Goal: Task Accomplishment & Management: Complete application form

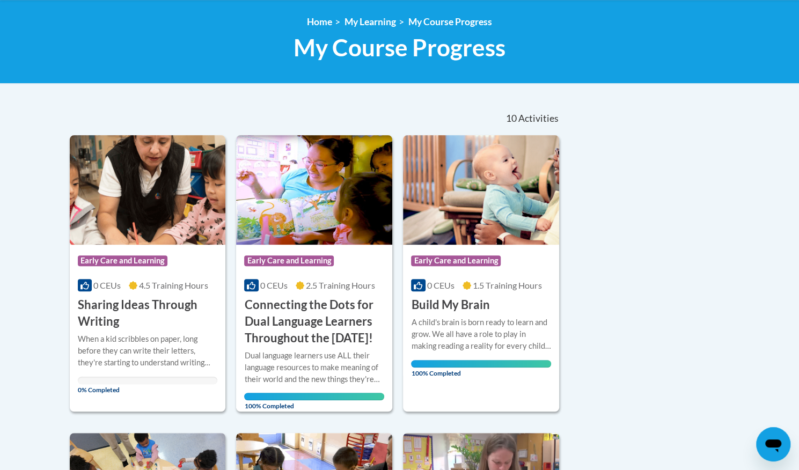
scroll to position [322, 0]
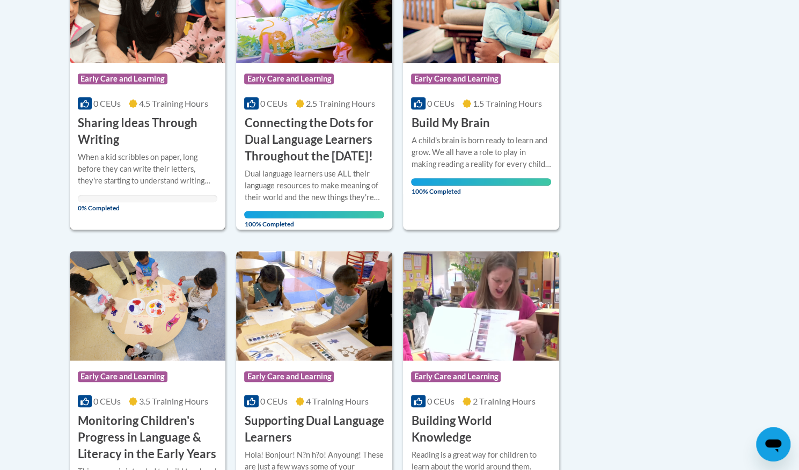
click at [136, 124] on h3 "Sharing Ideas Through Writing" at bounding box center [148, 131] width 140 height 33
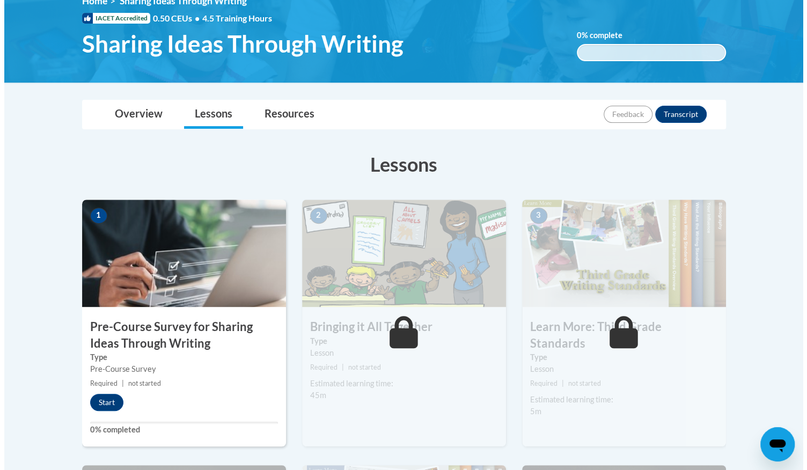
scroll to position [268, 0]
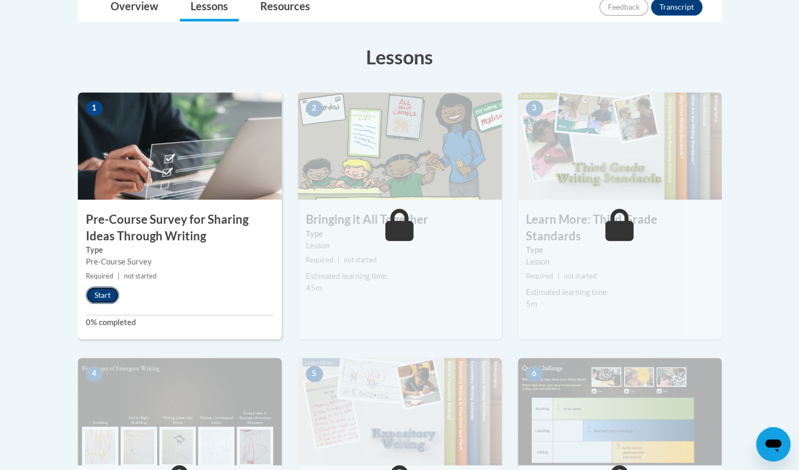
click at [106, 289] on button "Start" at bounding box center [102, 294] width 33 height 17
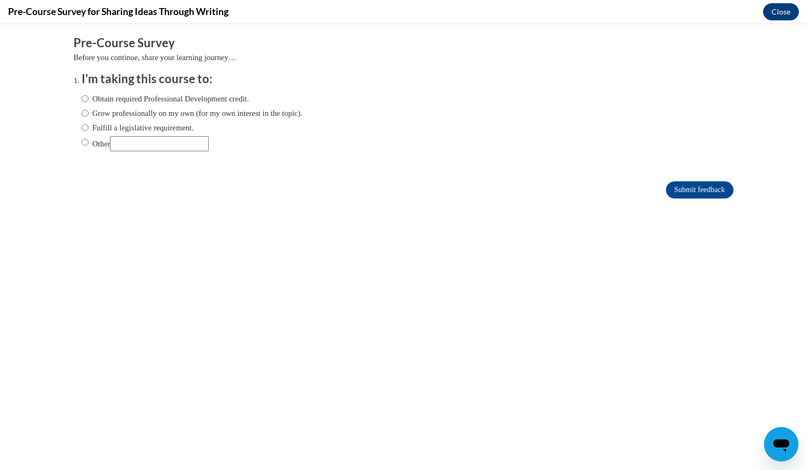
scroll to position [0, 0]
click at [82, 99] on input "Obtain required Professional Development credit." at bounding box center [85, 99] width 7 height 12
radio input "true"
click at [695, 185] on input "Submit feedback" at bounding box center [700, 189] width 68 height 17
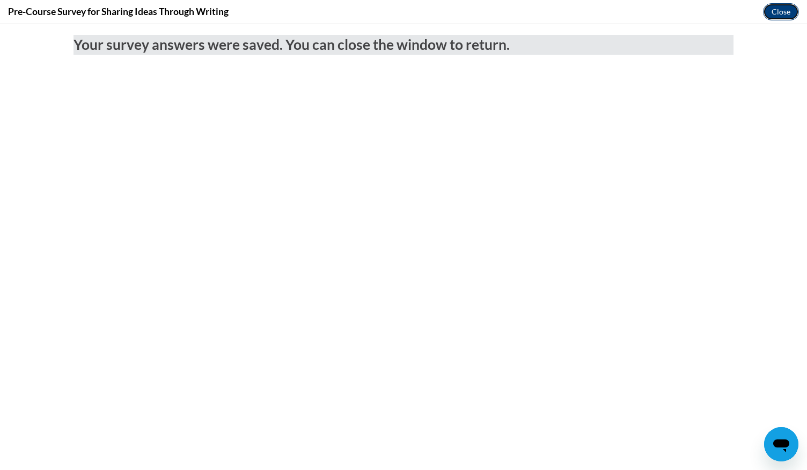
click at [773, 10] on button "Close" at bounding box center [781, 11] width 36 height 17
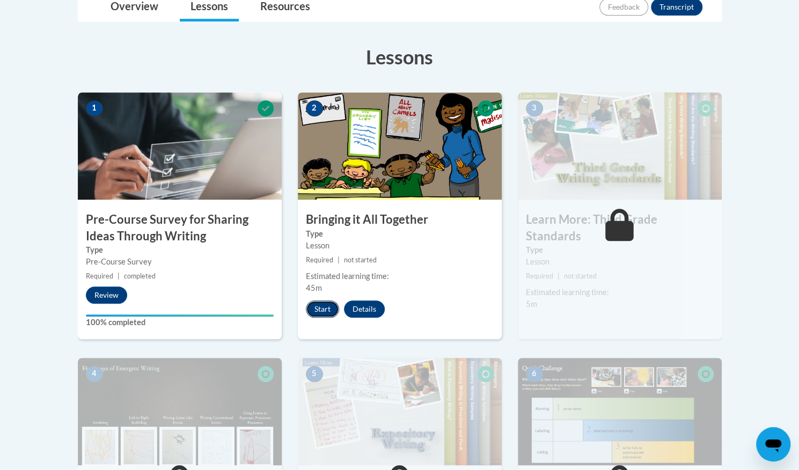
click at [325, 307] on button "Start" at bounding box center [322, 308] width 33 height 17
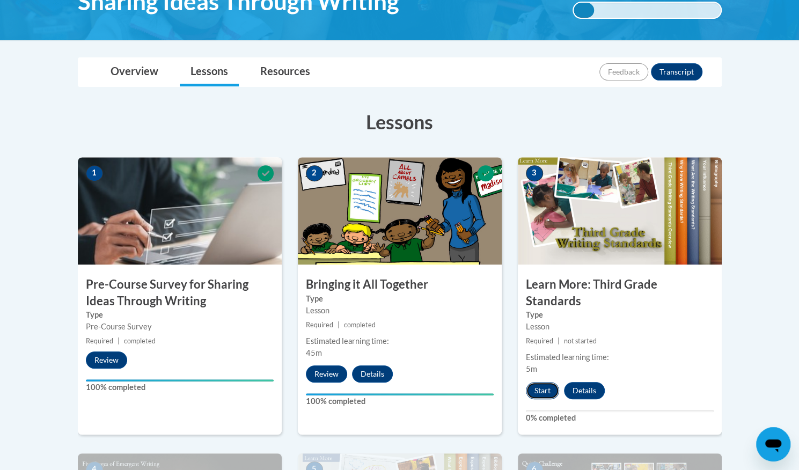
click at [536, 382] on button "Start" at bounding box center [542, 390] width 33 height 17
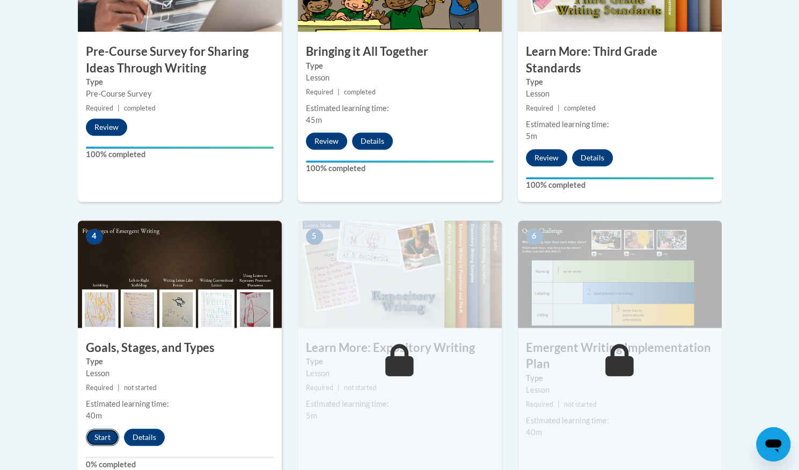
click at [92, 429] on button "Start" at bounding box center [102, 437] width 33 height 17
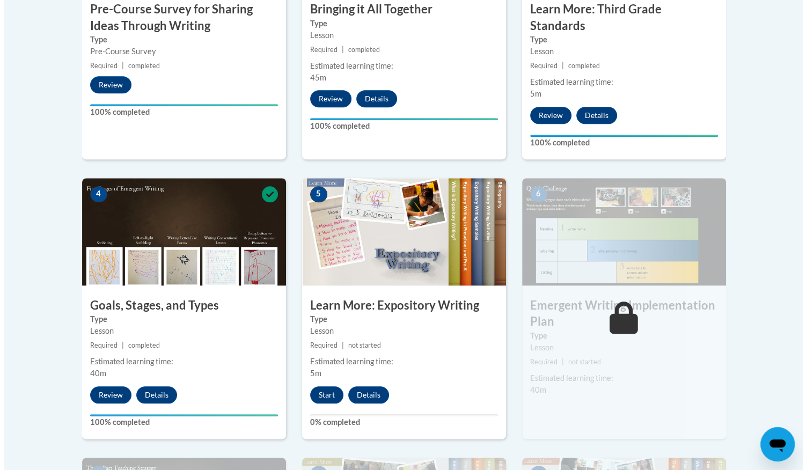
scroll to position [484, 0]
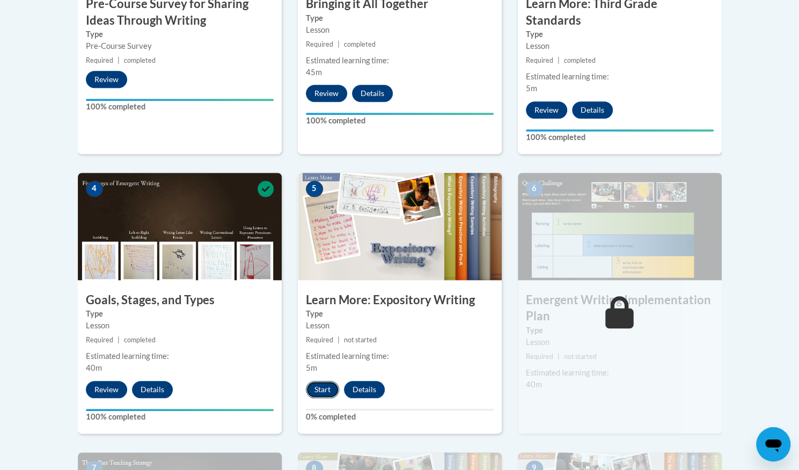
click at [321, 381] on button "Start" at bounding box center [322, 389] width 33 height 17
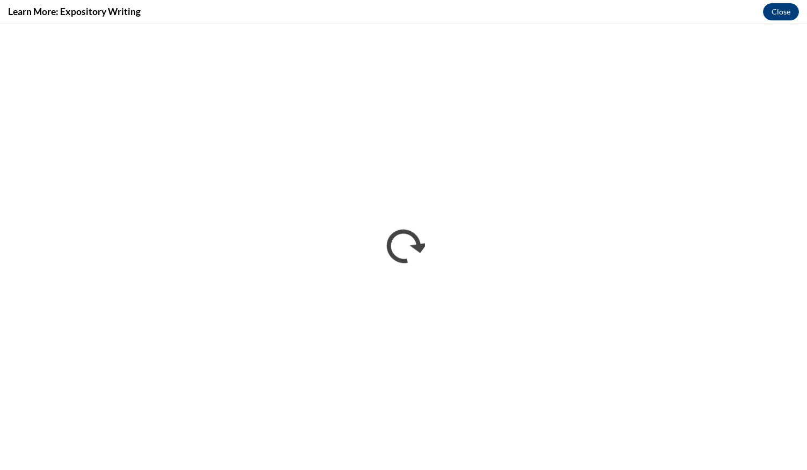
scroll to position [0, 0]
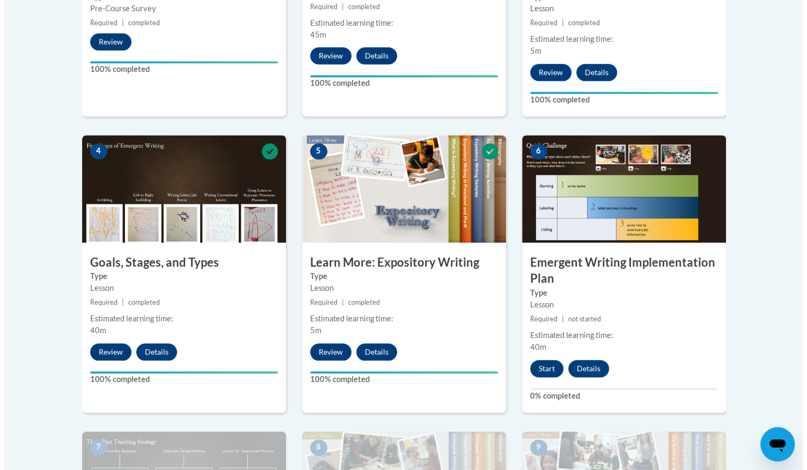
scroll to position [522, 0]
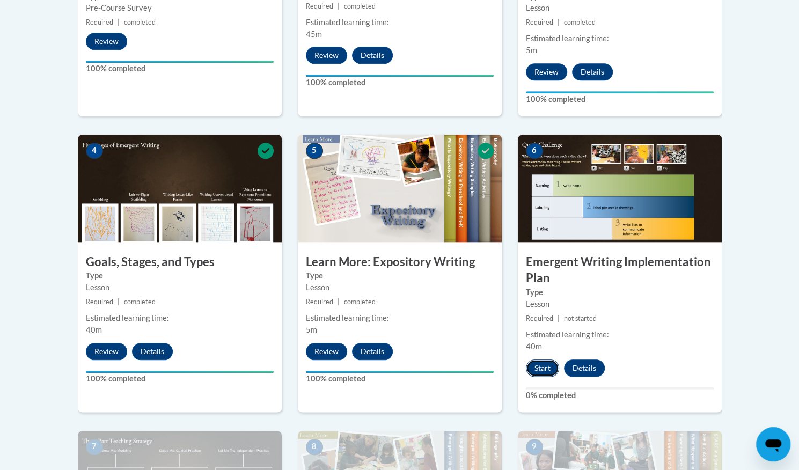
click at [531, 359] on button "Start" at bounding box center [542, 367] width 33 height 17
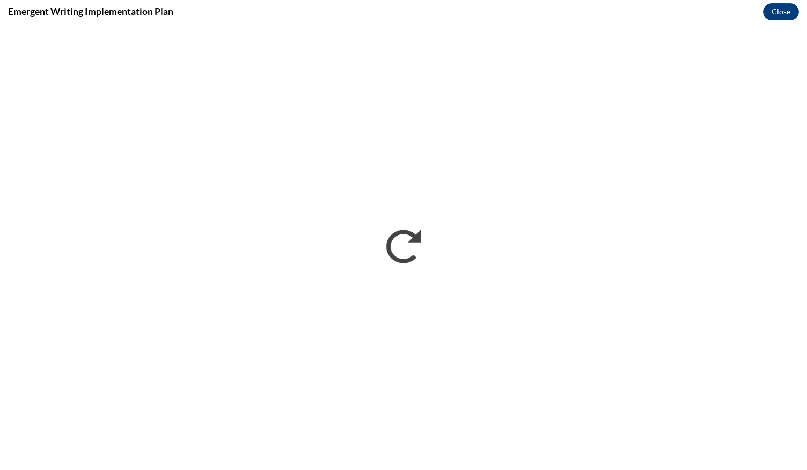
scroll to position [0, 0]
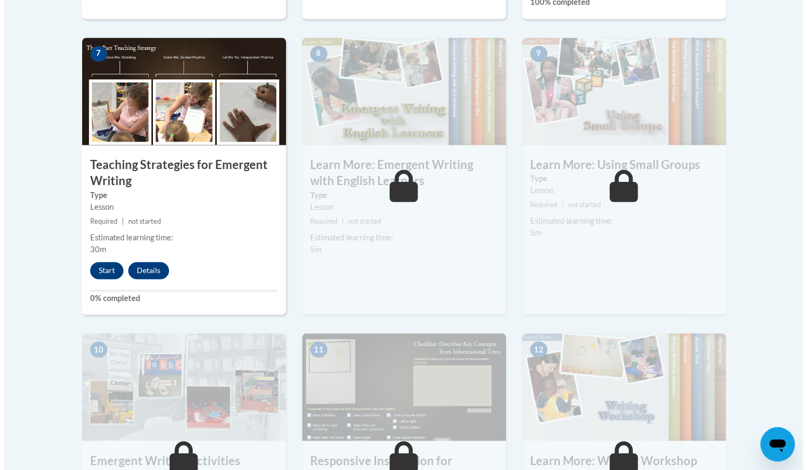
scroll to position [965, 0]
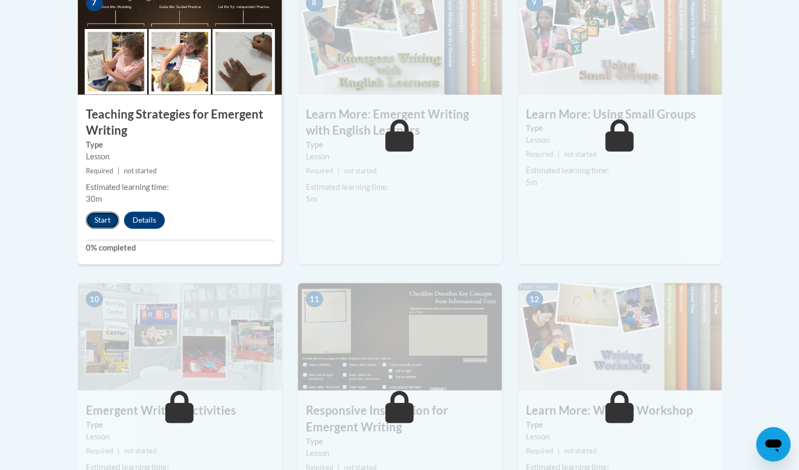
click at [98, 211] on button "Start" at bounding box center [102, 219] width 33 height 17
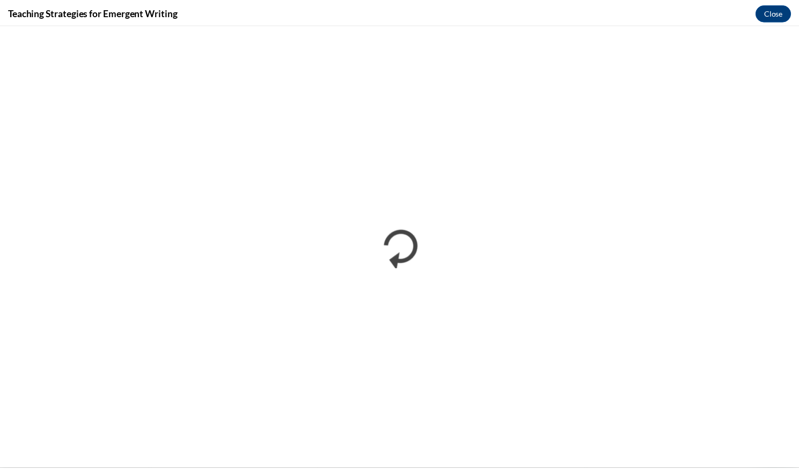
scroll to position [0, 0]
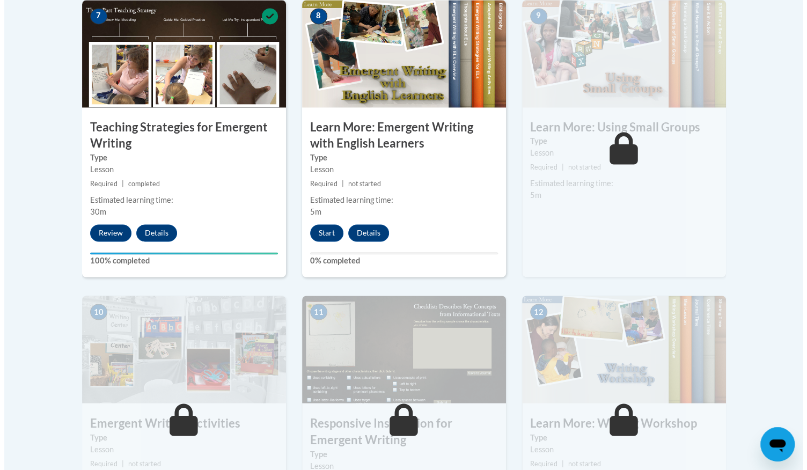
scroll to position [965, 0]
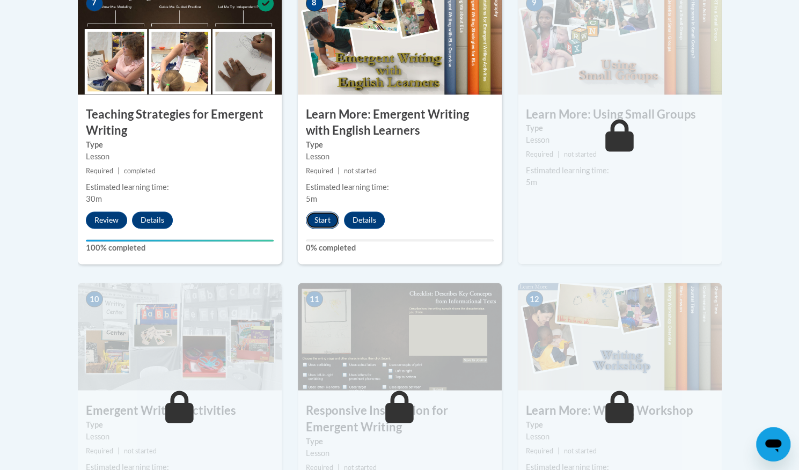
click at [316, 211] on button "Start" at bounding box center [322, 219] width 33 height 17
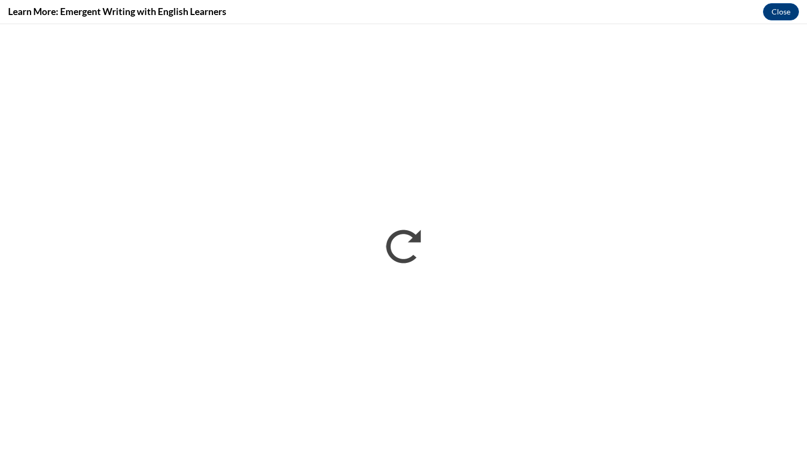
scroll to position [0, 0]
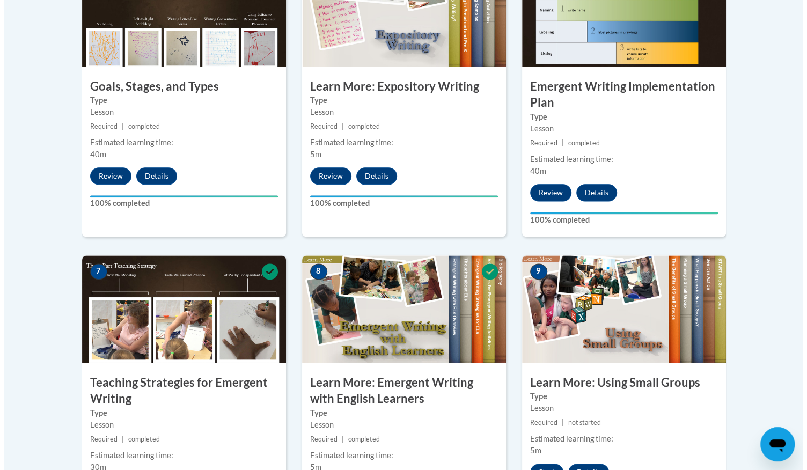
scroll to position [912, 0]
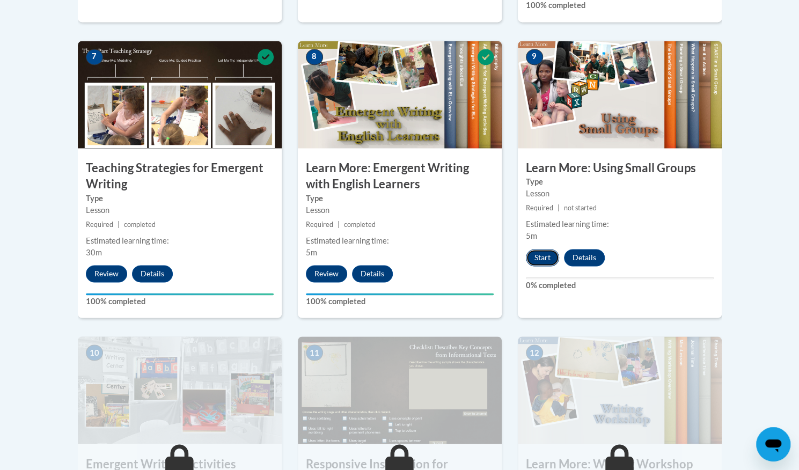
click at [540, 249] on button "Start" at bounding box center [542, 257] width 33 height 17
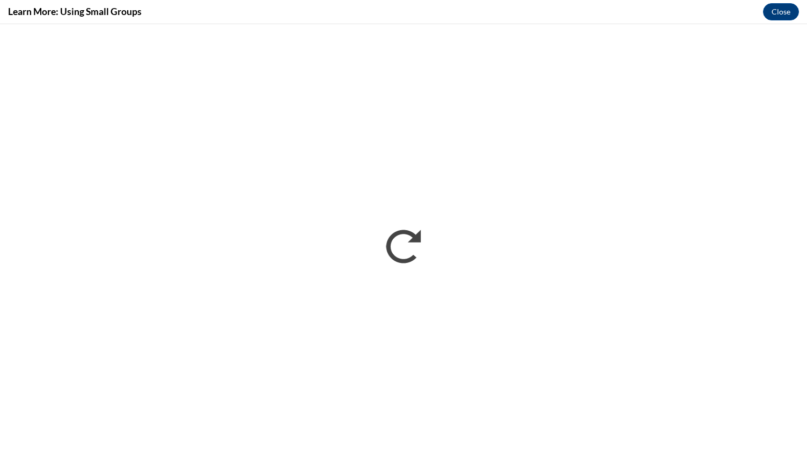
scroll to position [0, 0]
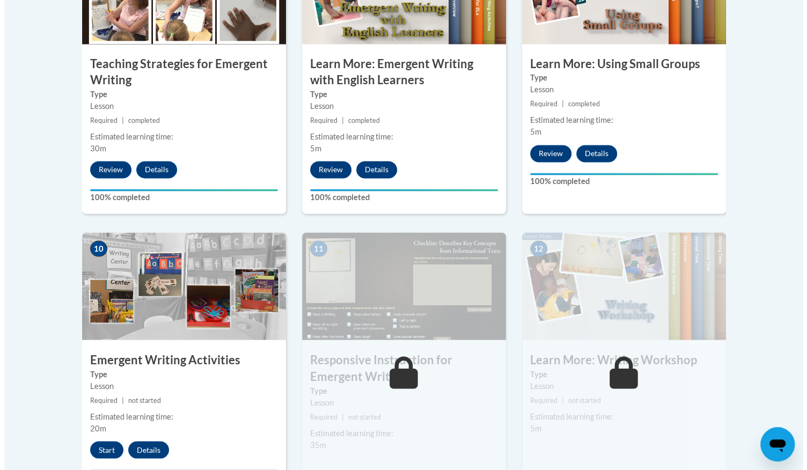
scroll to position [1019, 0]
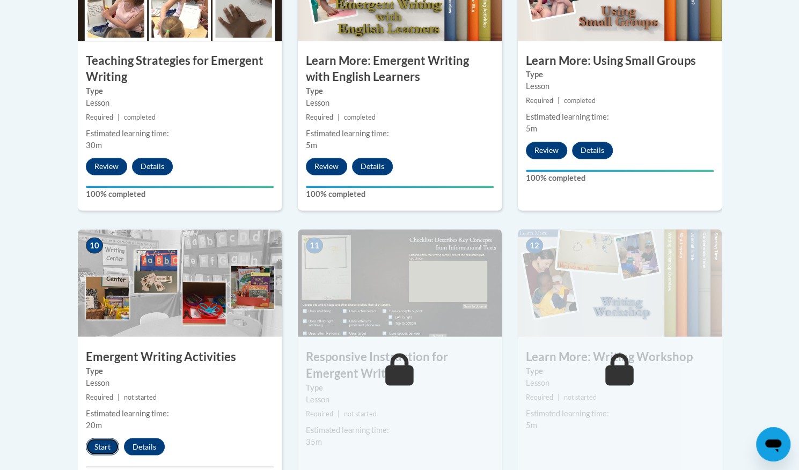
click at [106, 438] on button "Start" at bounding box center [102, 446] width 33 height 17
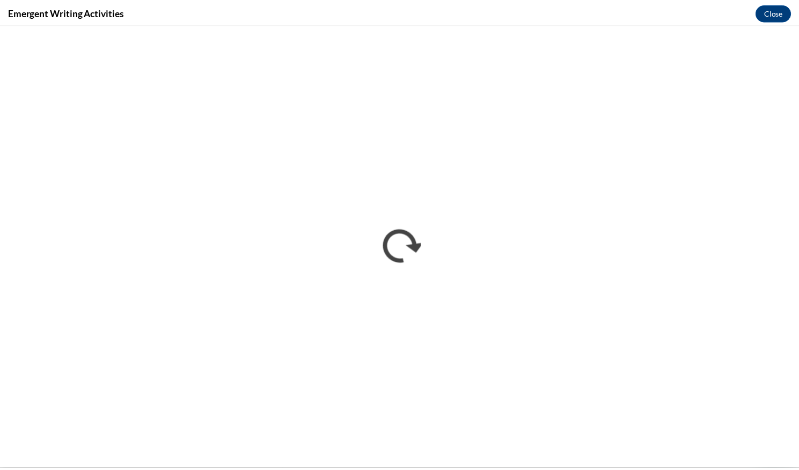
scroll to position [0, 0]
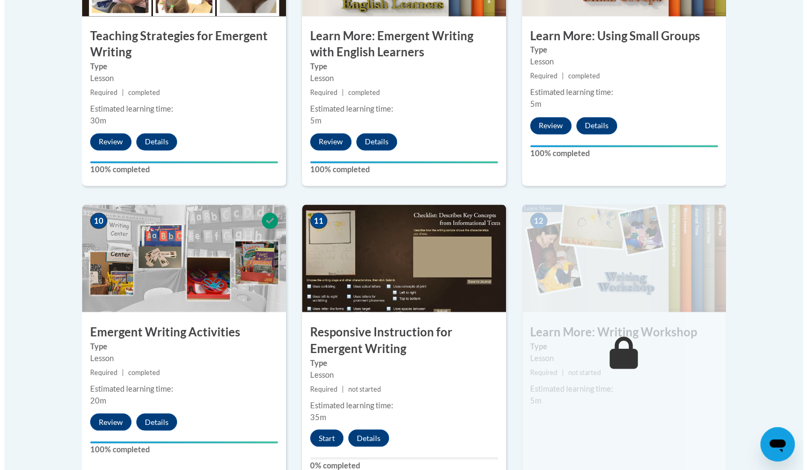
scroll to position [1180, 0]
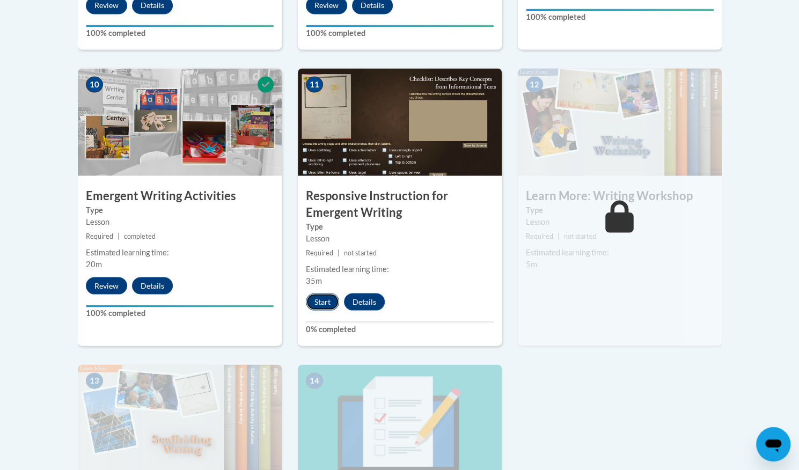
click at [325, 293] on button "Start" at bounding box center [322, 301] width 33 height 17
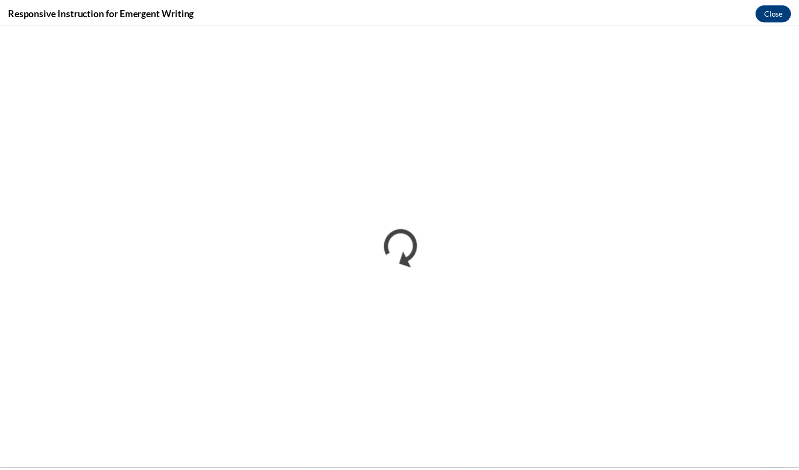
scroll to position [0, 0]
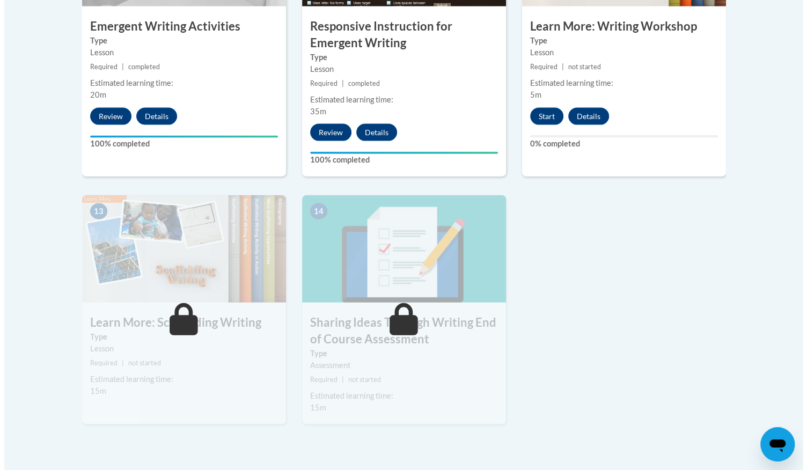
scroll to position [1341, 0]
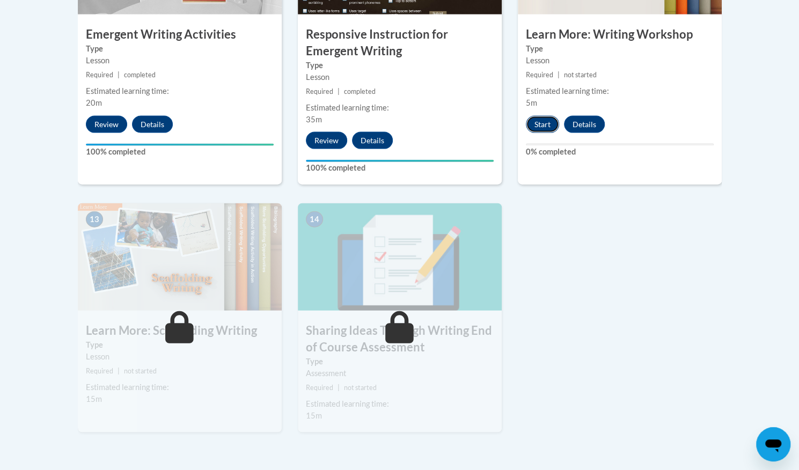
click at [533, 116] on button "Start" at bounding box center [542, 124] width 33 height 17
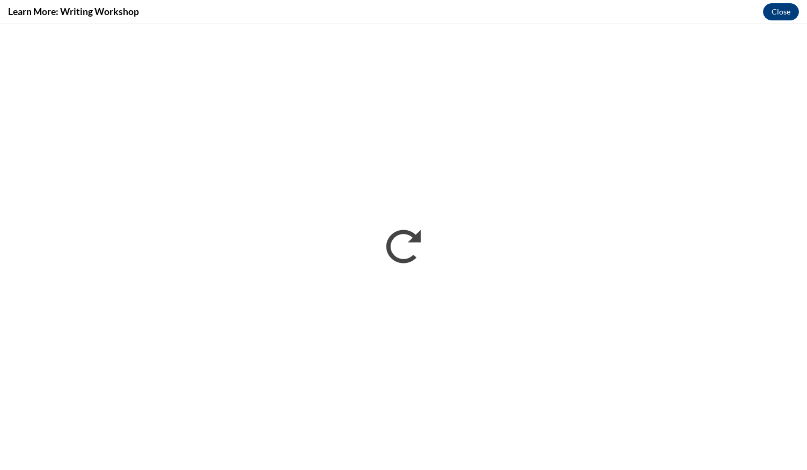
scroll to position [0, 0]
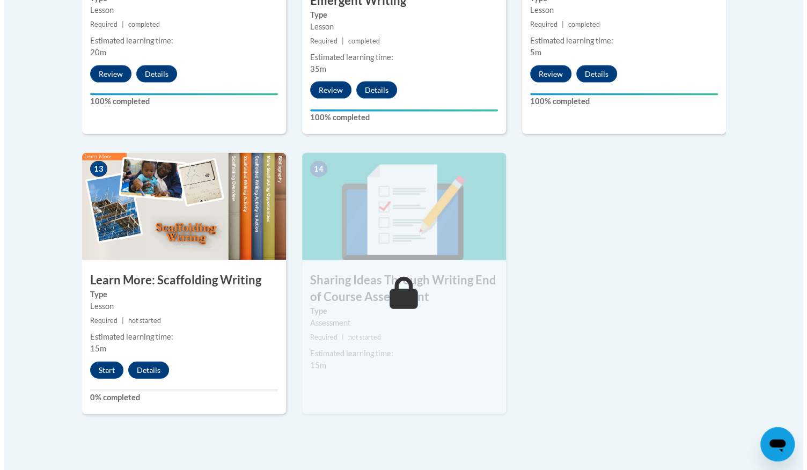
scroll to position [1395, 0]
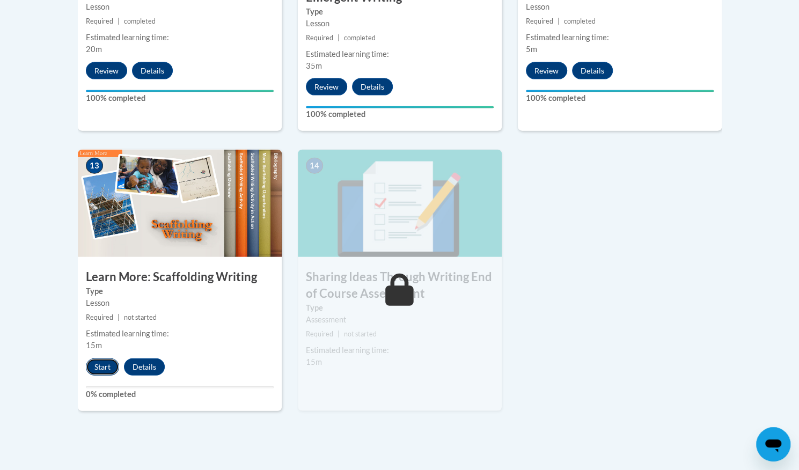
click at [101, 358] on button "Start" at bounding box center [102, 366] width 33 height 17
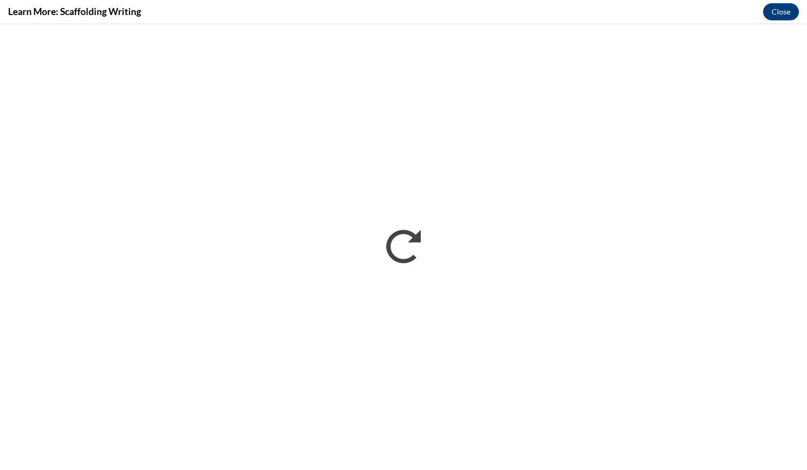
scroll to position [0, 0]
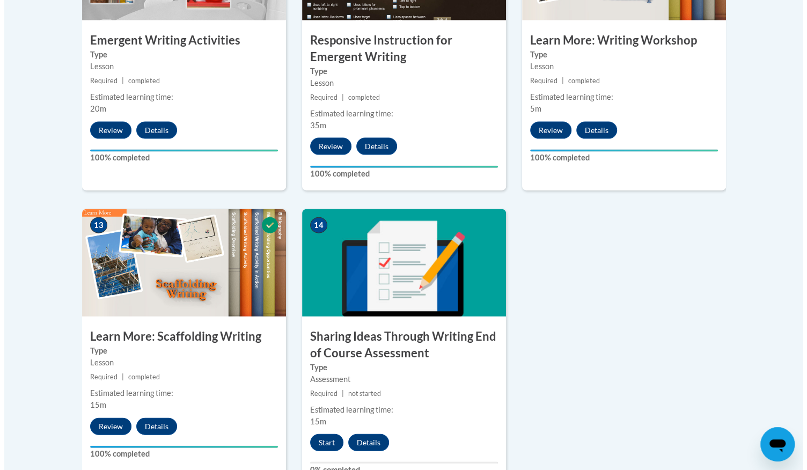
scroll to position [1556, 0]
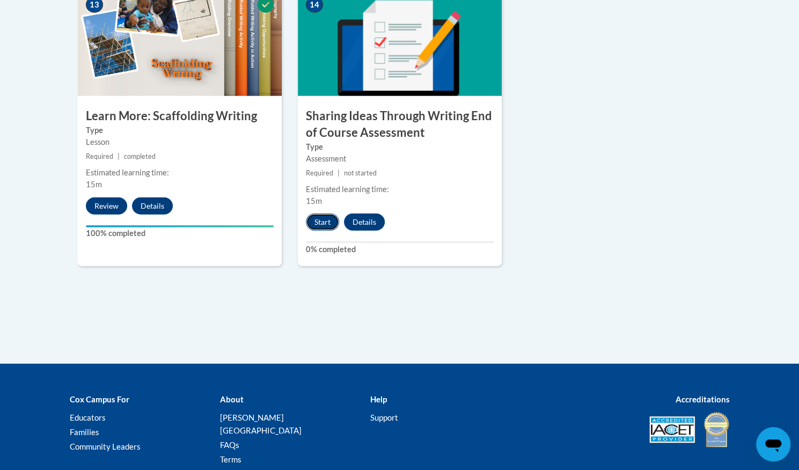
click at [327, 213] on button "Start" at bounding box center [322, 221] width 33 height 17
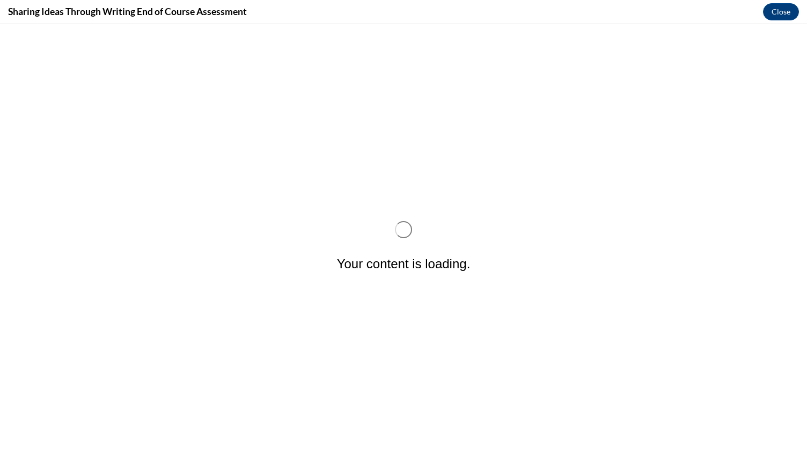
scroll to position [0, 0]
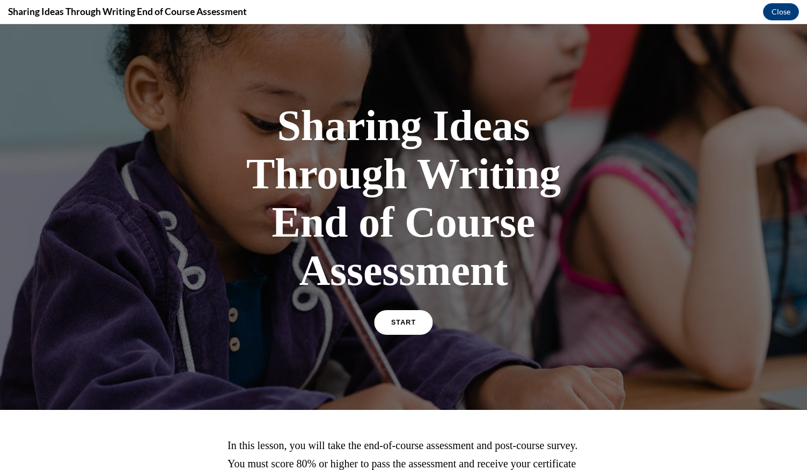
click at [414, 322] on link "START" at bounding box center [403, 322] width 58 height 25
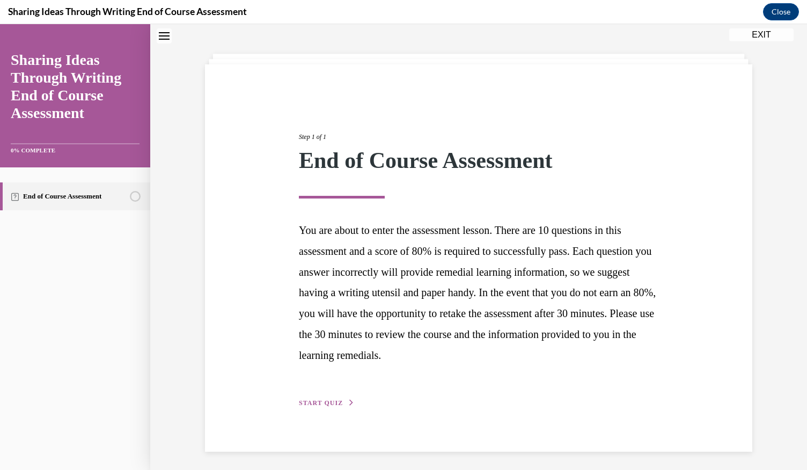
scroll to position [44, 0]
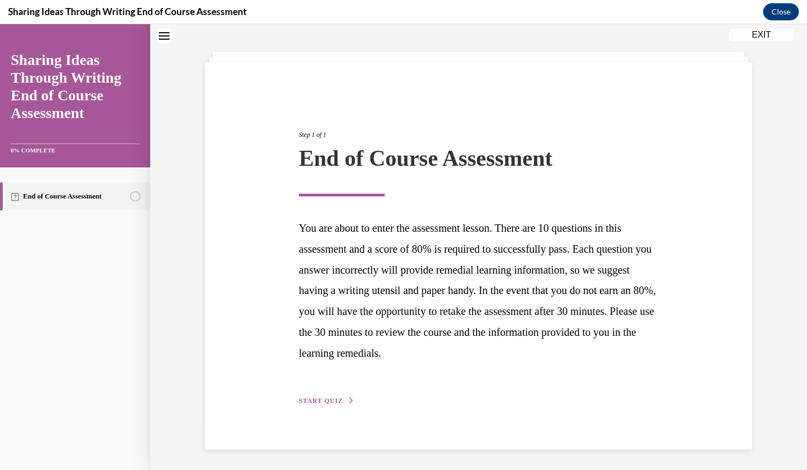
drag, startPoint x: 314, startPoint y: 399, endPoint x: 320, endPoint y: 395, distance: 6.7
click at [315, 399] on span "START QUIZ" at bounding box center [321, 401] width 44 height 8
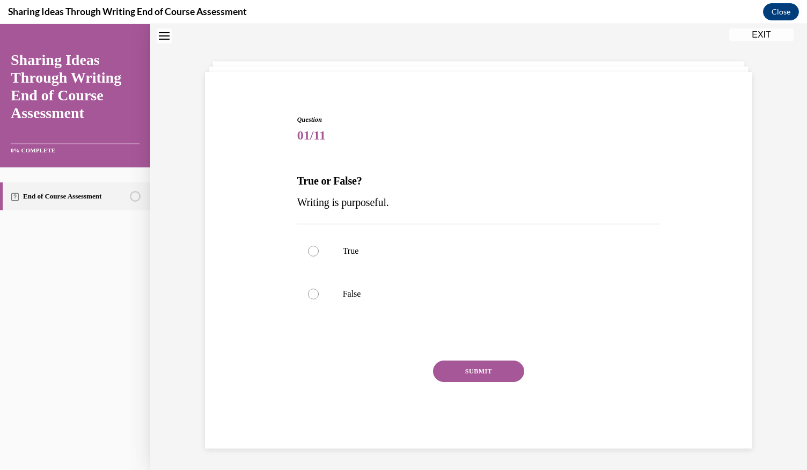
scroll to position [34, 0]
click at [308, 255] on div at bounding box center [313, 251] width 11 height 11
click at [308, 255] on input "True" at bounding box center [313, 251] width 11 height 11
radio input "true"
click at [453, 368] on button "SUBMIT" at bounding box center [478, 371] width 91 height 21
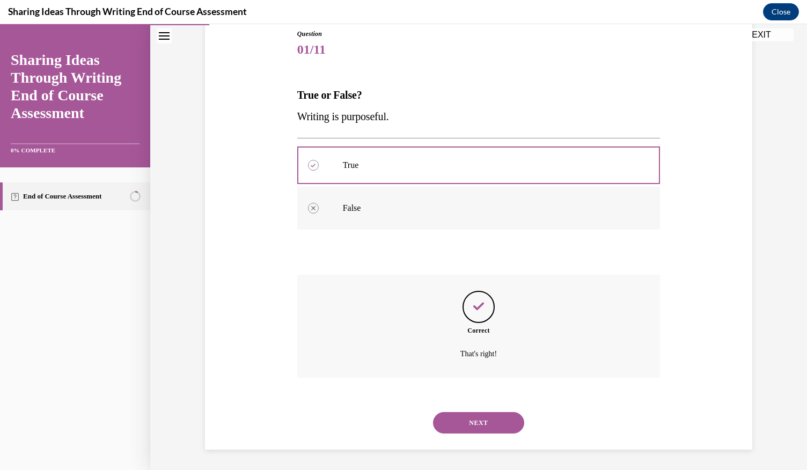
scroll to position [121, 0]
click at [452, 419] on button "NEXT" at bounding box center [478, 421] width 91 height 21
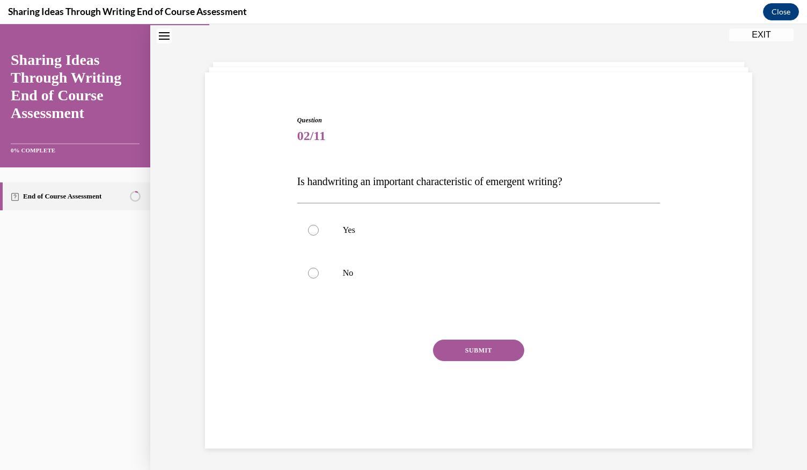
scroll to position [34, 0]
click at [309, 277] on div at bounding box center [313, 273] width 11 height 11
click at [309, 277] on input "No" at bounding box center [313, 273] width 11 height 11
radio input "true"
click at [457, 347] on button "SUBMIT" at bounding box center [478, 350] width 91 height 21
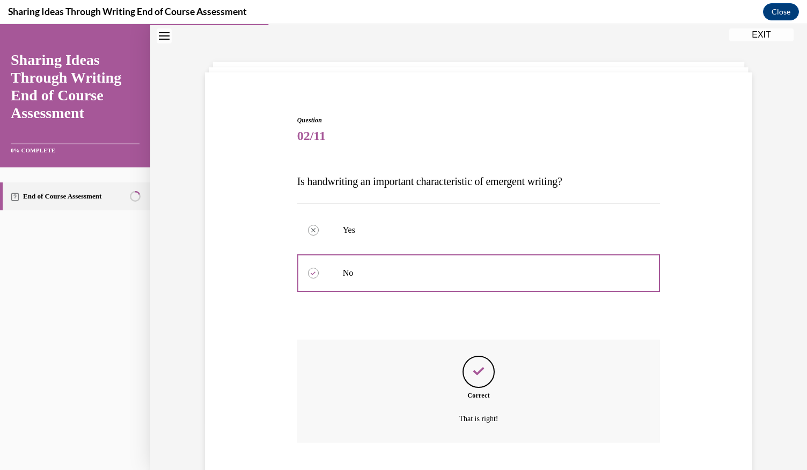
scroll to position [99, 0]
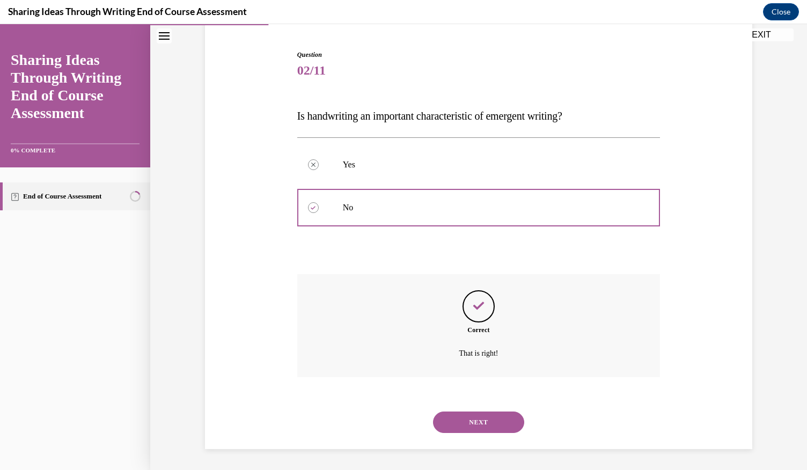
click at [477, 417] on button "NEXT" at bounding box center [478, 421] width 91 height 21
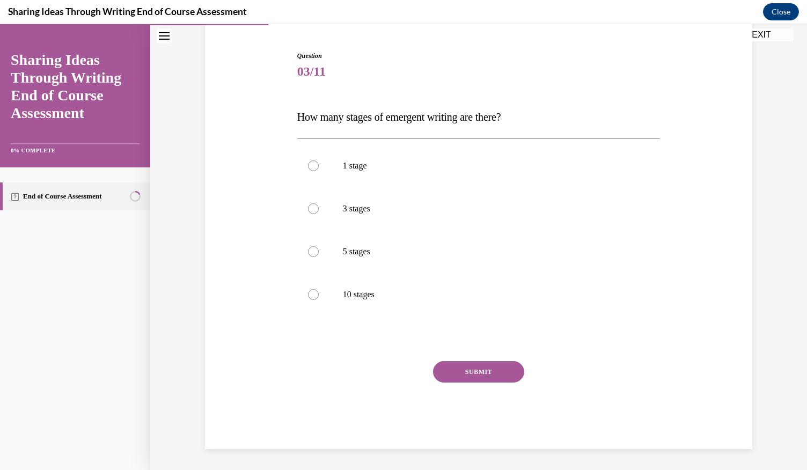
scroll to position [55, 0]
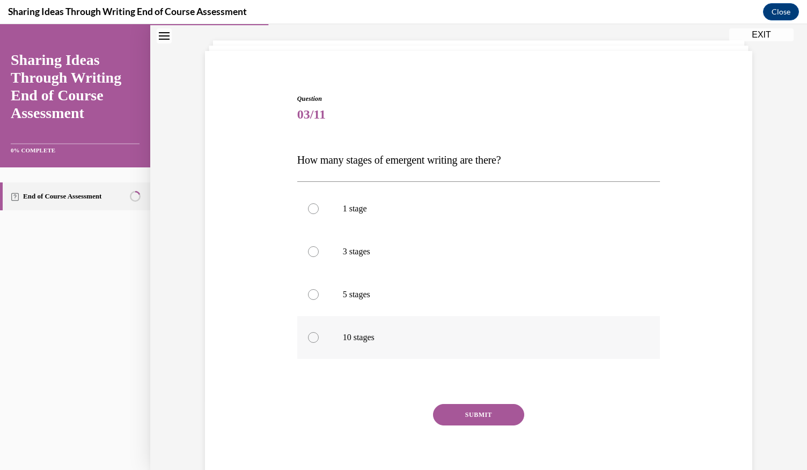
drag, startPoint x: 307, startPoint y: 298, endPoint x: 340, endPoint y: 332, distance: 47.0
click at [308, 299] on div at bounding box center [313, 294] width 11 height 11
click at [308, 299] on input "5 stages" at bounding box center [313, 294] width 11 height 11
radio input "true"
click at [465, 412] on button "SUBMIT" at bounding box center [478, 414] width 91 height 21
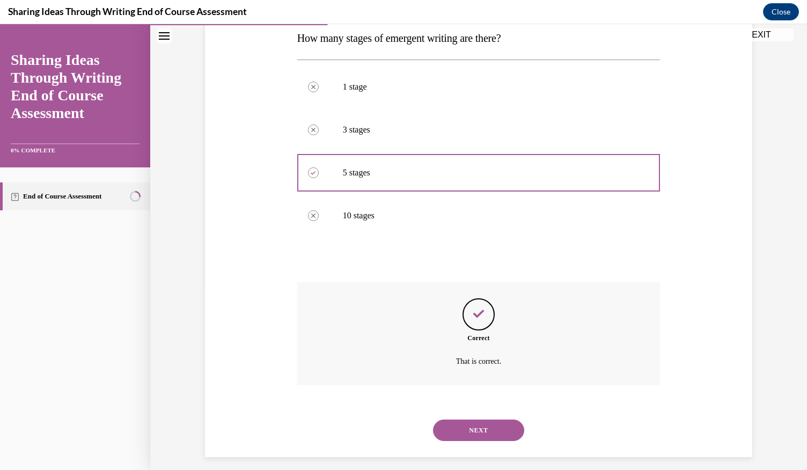
scroll to position [185, 0]
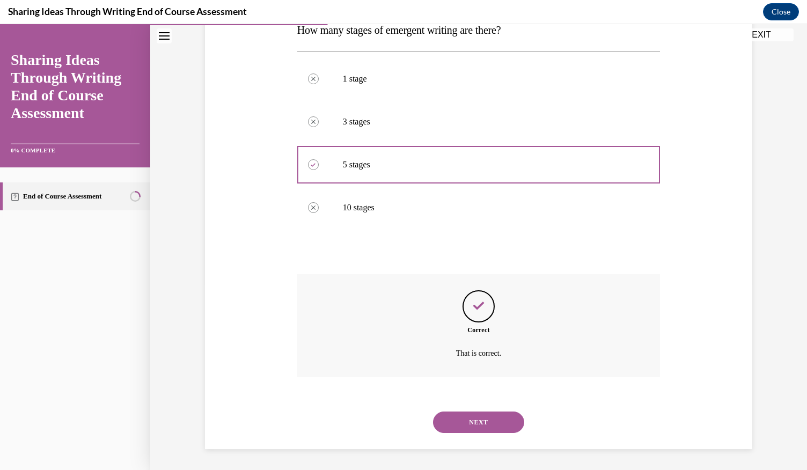
click at [447, 417] on button "NEXT" at bounding box center [478, 421] width 91 height 21
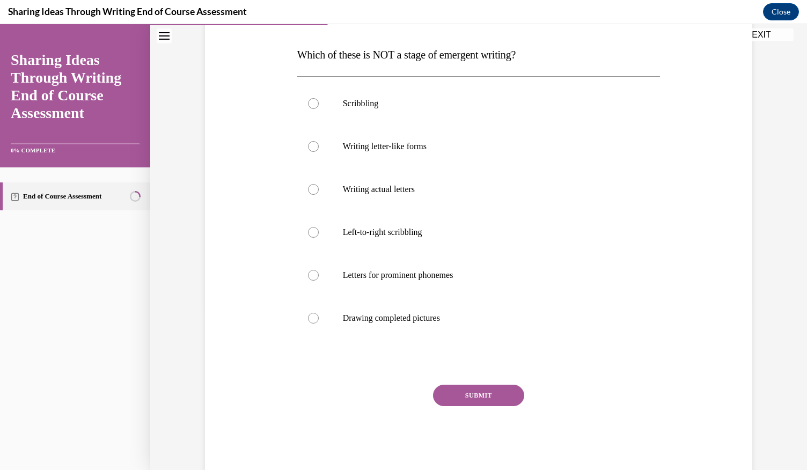
scroll to position [161, 0]
click at [310, 315] on div at bounding box center [313, 317] width 11 height 11
click at [310, 315] on input "Drawing completed pictures" at bounding box center [313, 317] width 11 height 11
radio input "true"
click at [452, 395] on button "SUBMIT" at bounding box center [478, 394] width 91 height 21
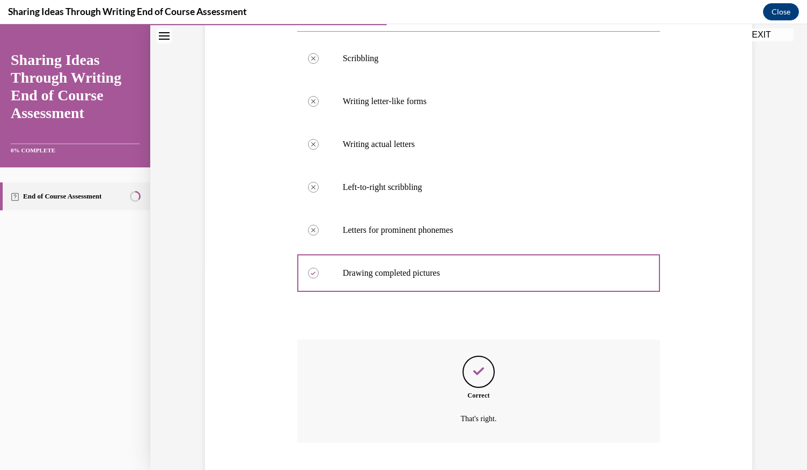
scroll to position [271, 0]
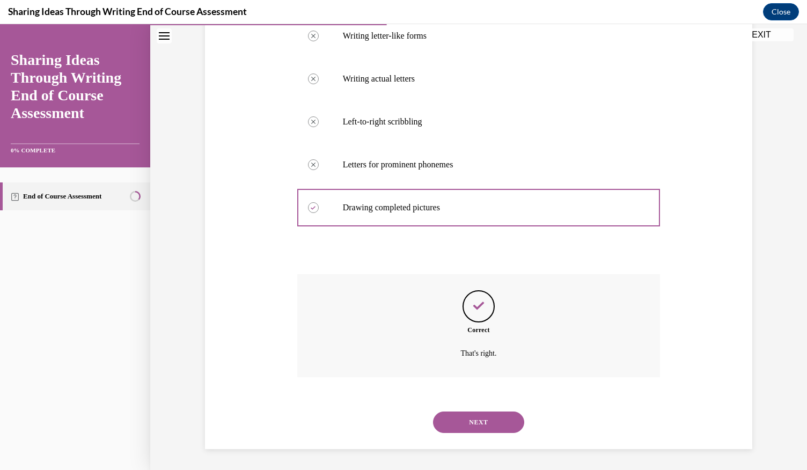
click at [482, 419] on button "NEXT" at bounding box center [478, 421] width 91 height 21
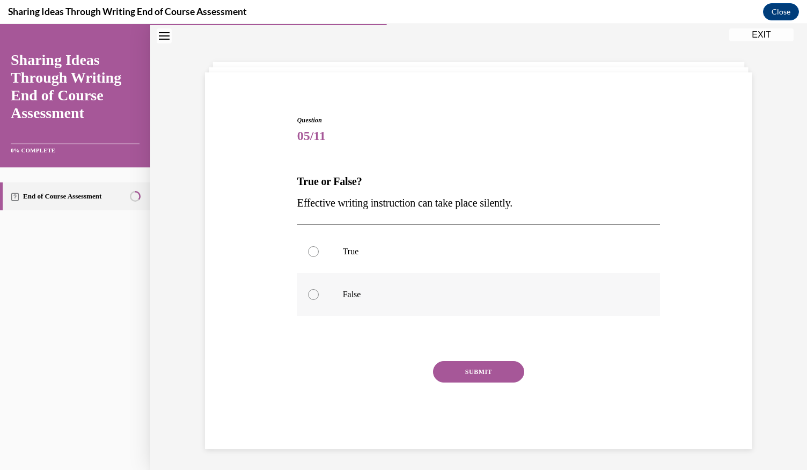
click at [308, 291] on div at bounding box center [313, 294] width 11 height 11
click at [308, 291] on input "False" at bounding box center [313, 294] width 11 height 11
radio input "true"
click at [440, 374] on button "SUBMIT" at bounding box center [478, 371] width 91 height 21
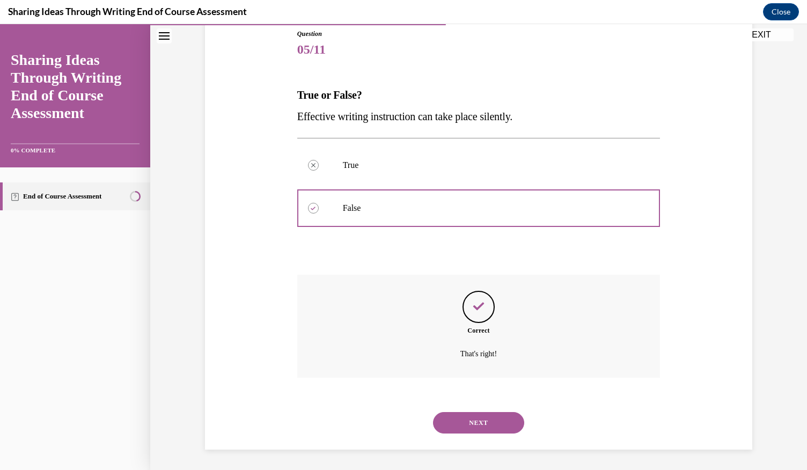
scroll to position [121, 0]
click at [486, 424] on button "NEXT" at bounding box center [478, 421] width 91 height 21
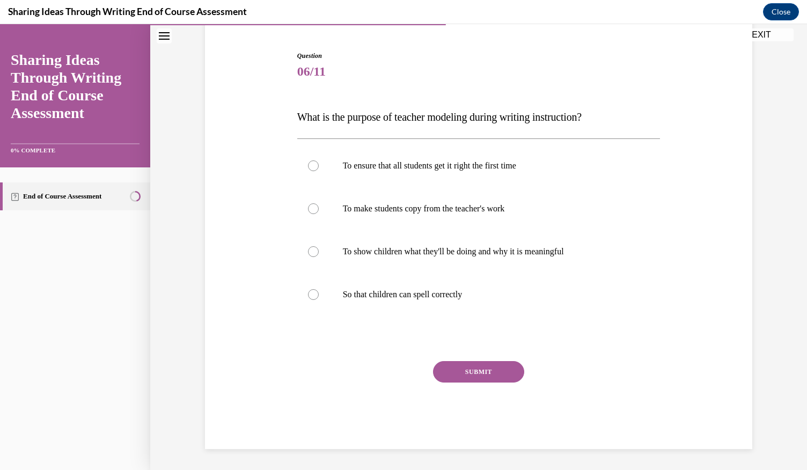
scroll to position [34, 0]
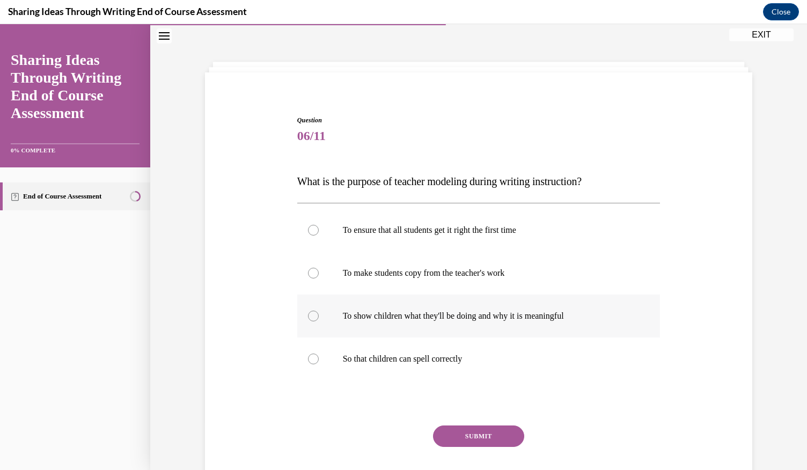
click at [308, 314] on div at bounding box center [313, 316] width 11 height 11
click at [308, 314] on input "To show children what they'll be doing and why it is meaningful" at bounding box center [313, 316] width 11 height 11
radio input "true"
click at [484, 441] on button "SUBMIT" at bounding box center [478, 435] width 91 height 21
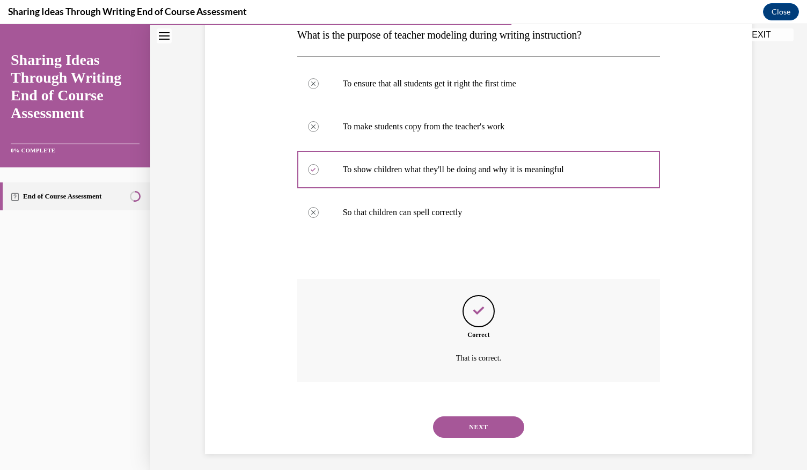
scroll to position [185, 0]
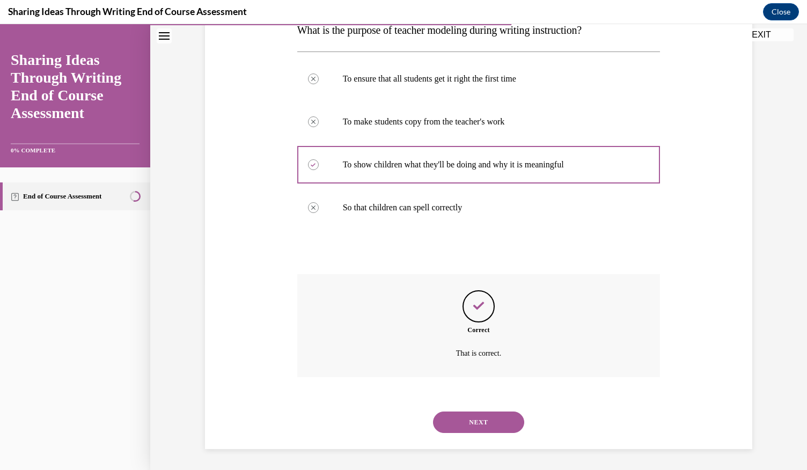
click at [452, 432] on div "NEXT" at bounding box center [478, 422] width 363 height 43
click at [453, 425] on button "NEXT" at bounding box center [478, 421] width 91 height 21
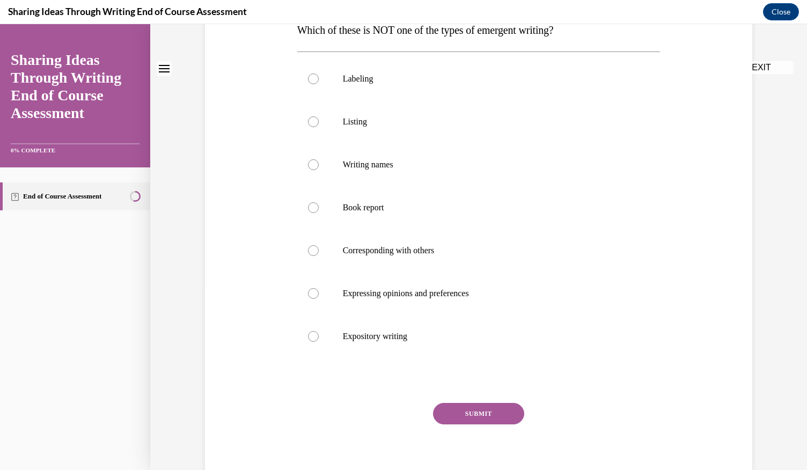
scroll to position [0, 0]
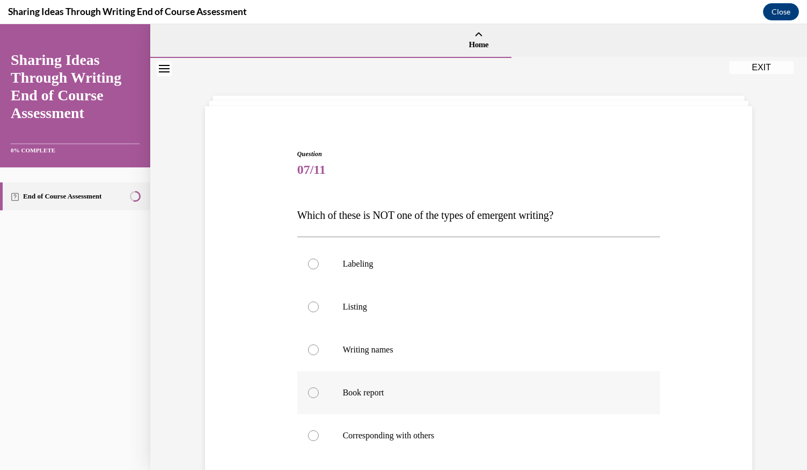
click at [308, 394] on div at bounding box center [313, 392] width 11 height 11
click at [308, 394] on input "Book report" at bounding box center [313, 392] width 11 height 11
radio input "true"
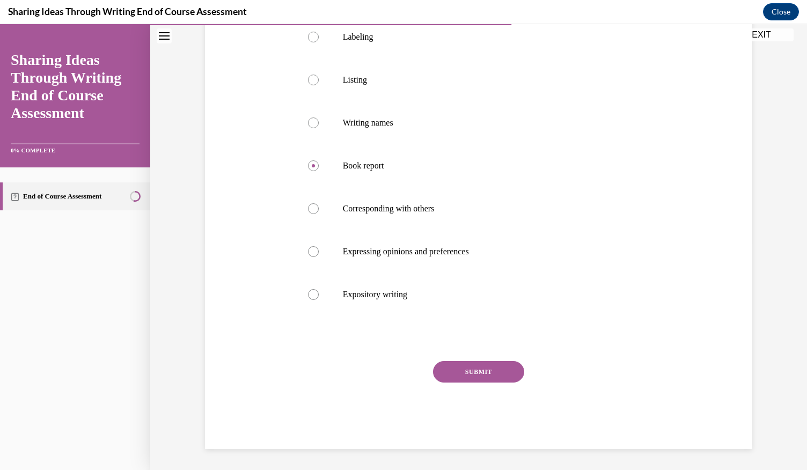
click at [473, 380] on button "SUBMIT" at bounding box center [478, 371] width 91 height 21
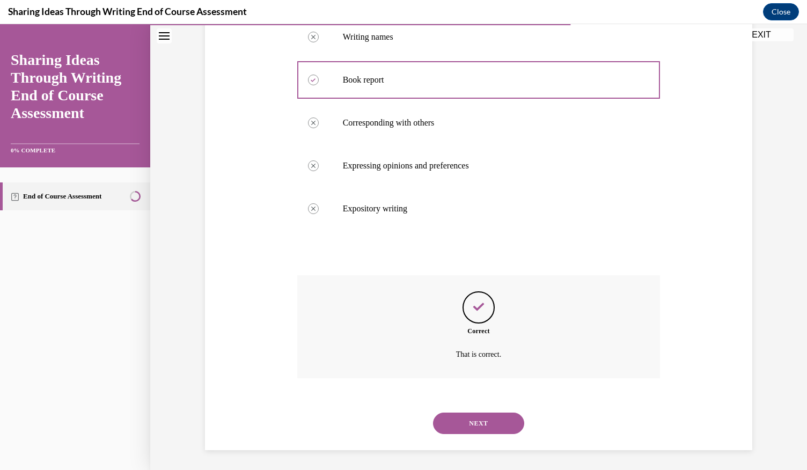
scroll to position [314, 0]
click at [458, 420] on button "NEXT" at bounding box center [478, 421] width 91 height 21
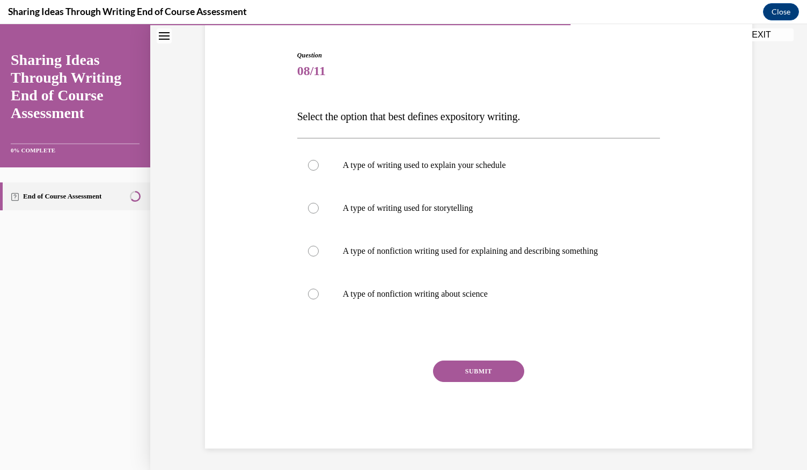
scroll to position [98, 0]
click at [311, 252] on div at bounding box center [313, 251] width 11 height 11
click at [311, 252] on input "A type of nonfiction writing used for explaining and describing something" at bounding box center [313, 251] width 11 height 11
radio input "true"
click at [442, 368] on button "SUBMIT" at bounding box center [478, 371] width 91 height 21
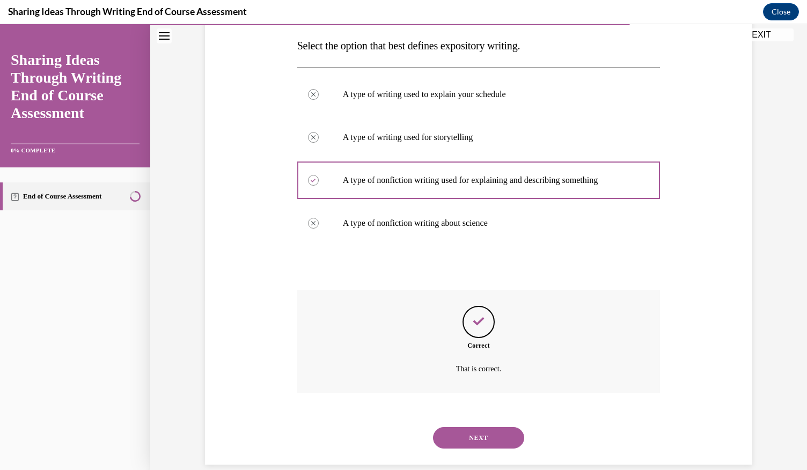
scroll to position [185, 0]
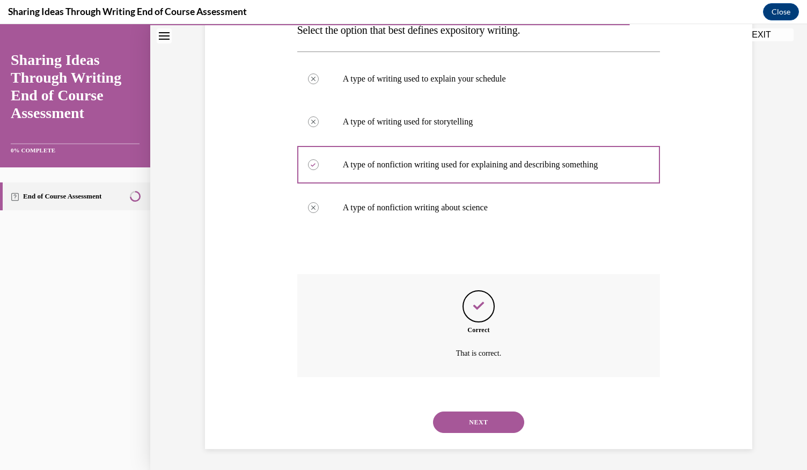
drag, startPoint x: 481, startPoint y: 418, endPoint x: 466, endPoint y: 429, distance: 18.0
click at [478, 415] on button "NEXT" at bounding box center [478, 421] width 91 height 21
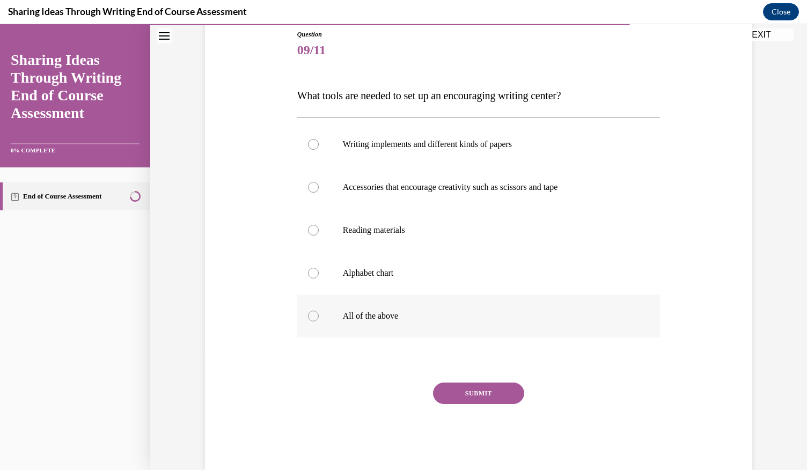
click at [312, 317] on div at bounding box center [313, 316] width 11 height 11
click at [312, 317] on input "All of the above" at bounding box center [313, 316] width 11 height 11
radio input "true"
click at [460, 386] on button "SUBMIT" at bounding box center [478, 392] width 91 height 21
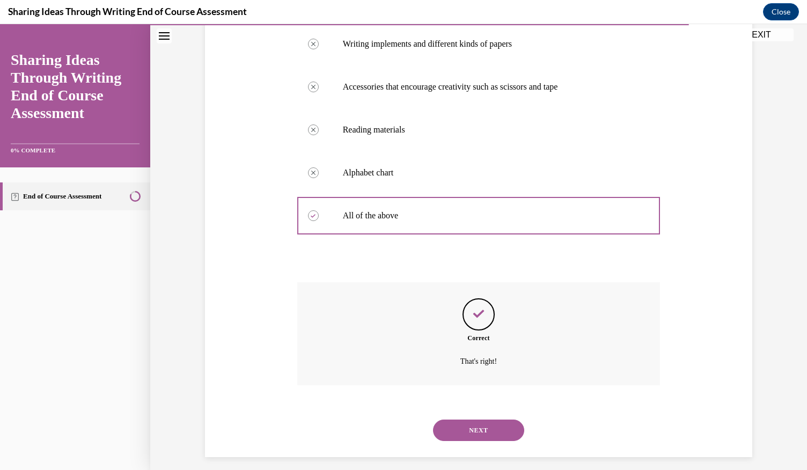
scroll to position [228, 0]
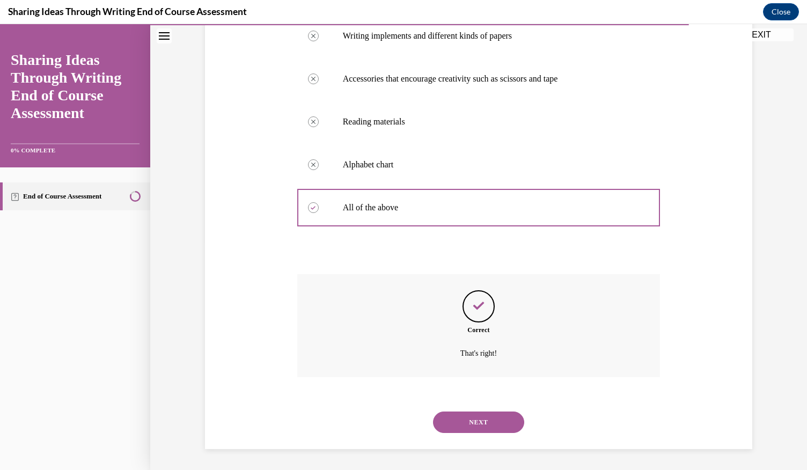
click at [475, 429] on button "NEXT" at bounding box center [478, 421] width 91 height 21
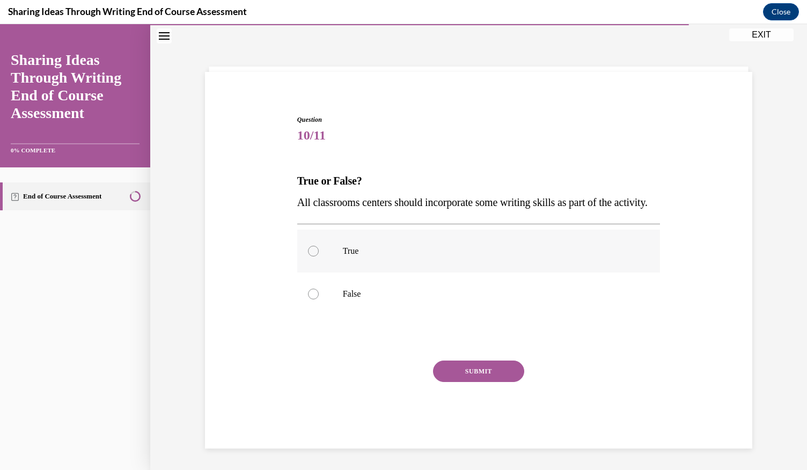
click at [313, 257] on label "True" at bounding box center [478, 251] width 363 height 43
click at [313, 256] on input "True" at bounding box center [313, 251] width 11 height 11
radio input "true"
click at [460, 374] on button "SUBMIT" at bounding box center [478, 370] width 91 height 21
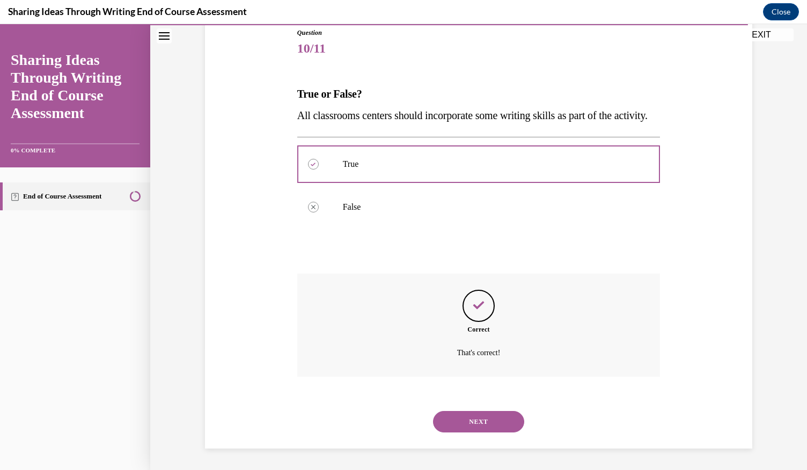
scroll to position [142, 0]
click at [455, 421] on button "NEXT" at bounding box center [478, 421] width 91 height 21
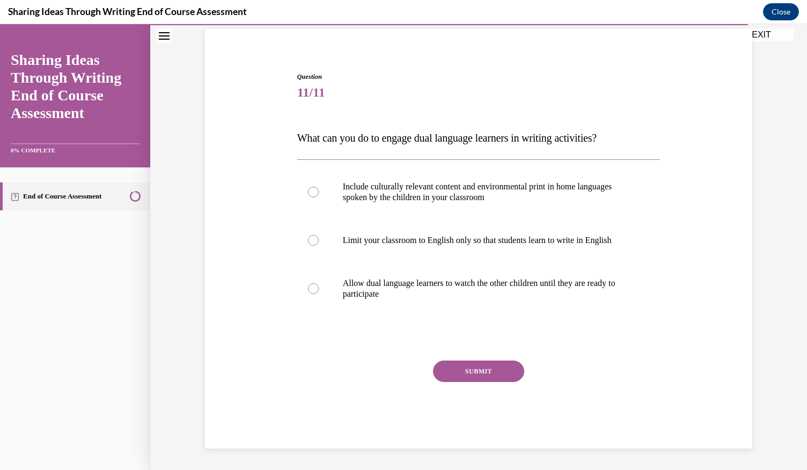
scroll to position [77, 0]
click at [309, 193] on div at bounding box center [313, 192] width 11 height 11
click at [309, 193] on input "Include culturally relevant content and environmental print in home languages s…" at bounding box center [313, 192] width 11 height 11
radio input "true"
click at [456, 372] on button "SUBMIT" at bounding box center [478, 371] width 91 height 21
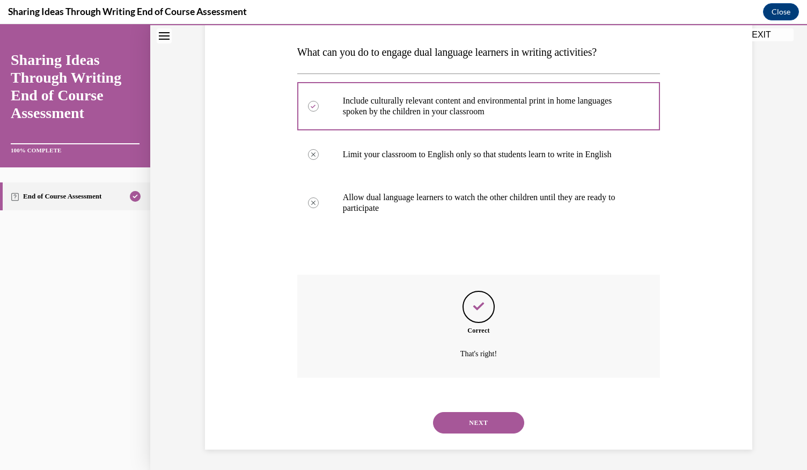
scroll to position [164, 0]
click at [467, 422] on button "NEXT" at bounding box center [478, 421] width 91 height 21
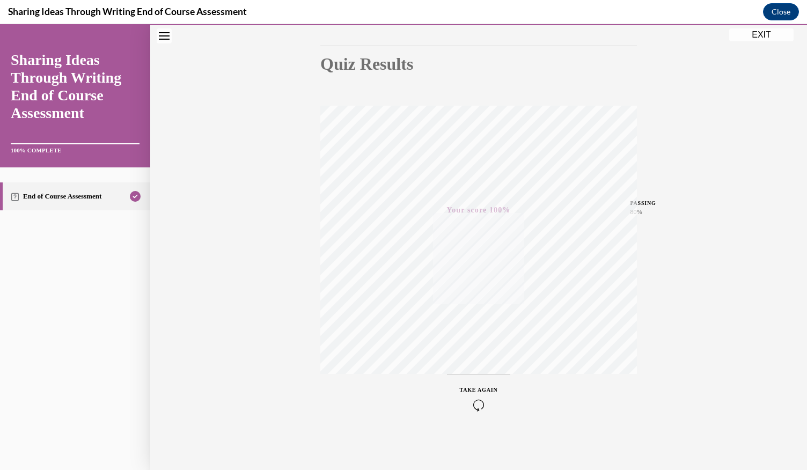
click at [769, 33] on button "EXIT" at bounding box center [761, 34] width 64 height 13
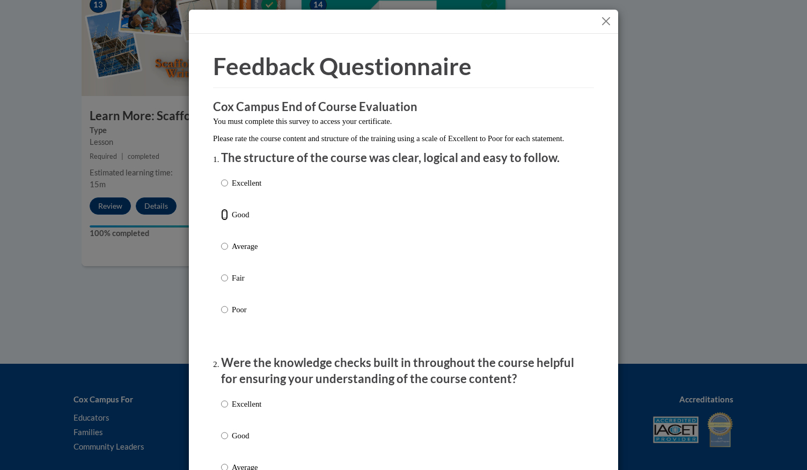
click at [221, 220] on input "Good" at bounding box center [224, 215] width 7 height 12
radio input "true"
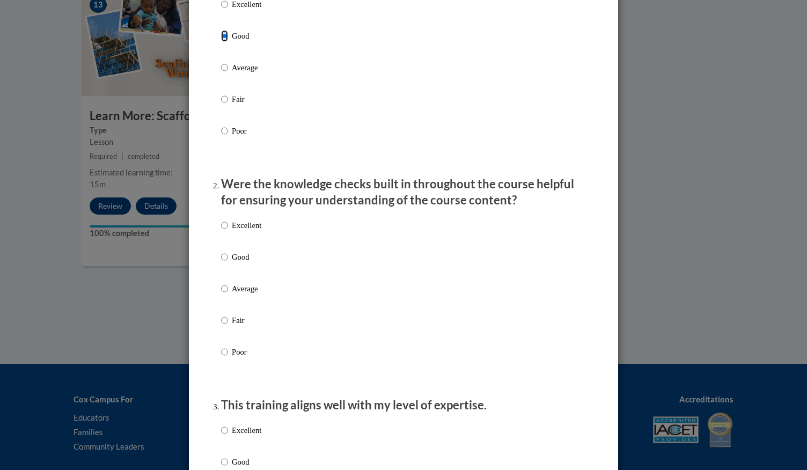
scroll to position [179, 0]
click at [221, 262] on input "Good" at bounding box center [224, 256] width 7 height 12
radio input "true"
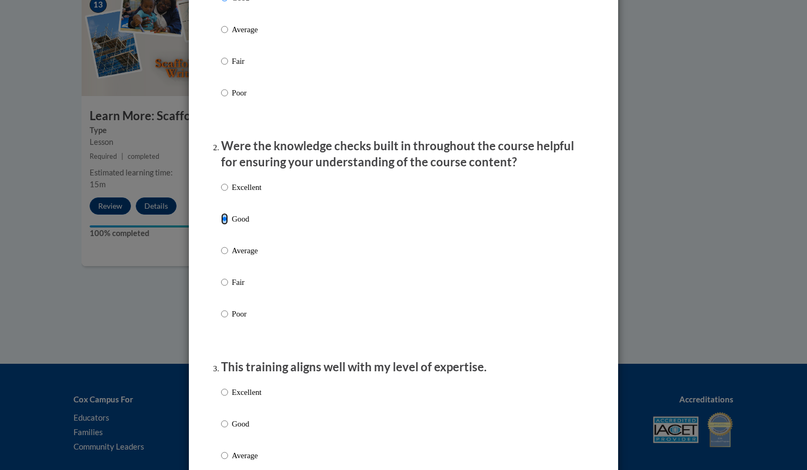
scroll to position [294, 0]
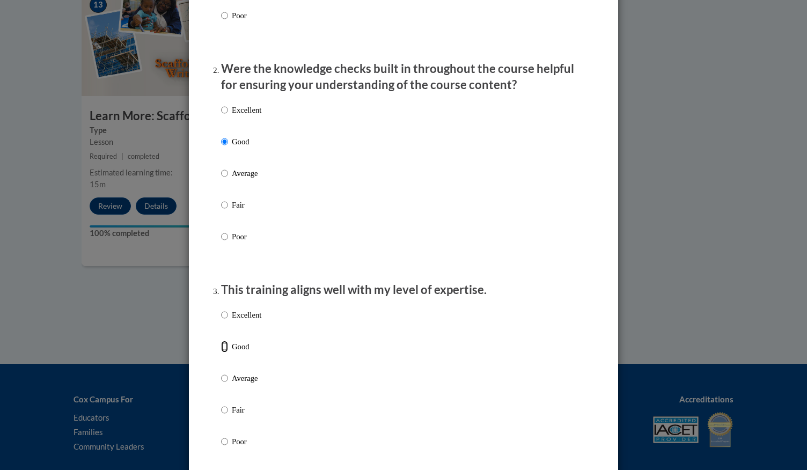
click at [223, 352] on input "Good" at bounding box center [224, 347] width 7 height 12
radio input "true"
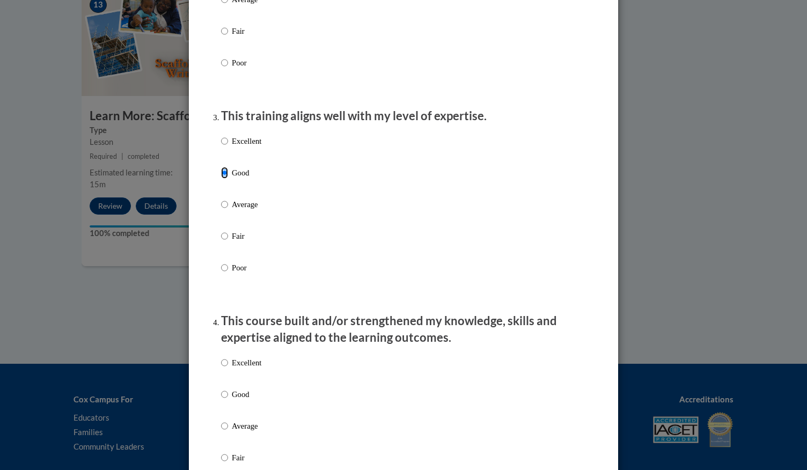
scroll to position [471, 0]
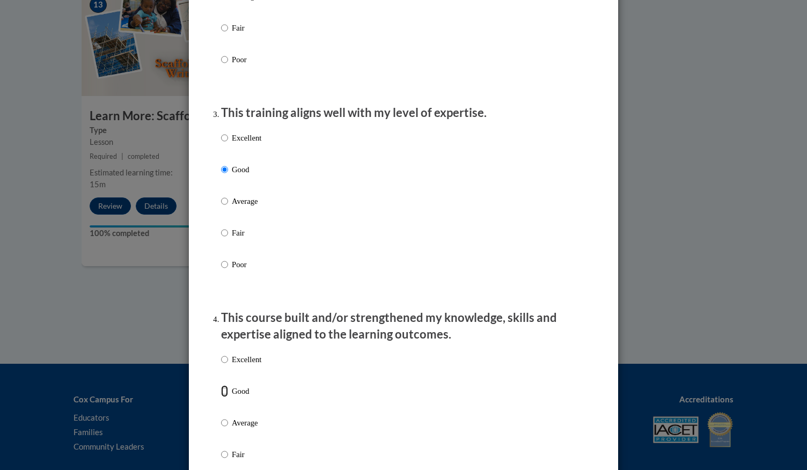
click at [221, 397] on input "Good" at bounding box center [224, 391] width 7 height 12
radio input "true"
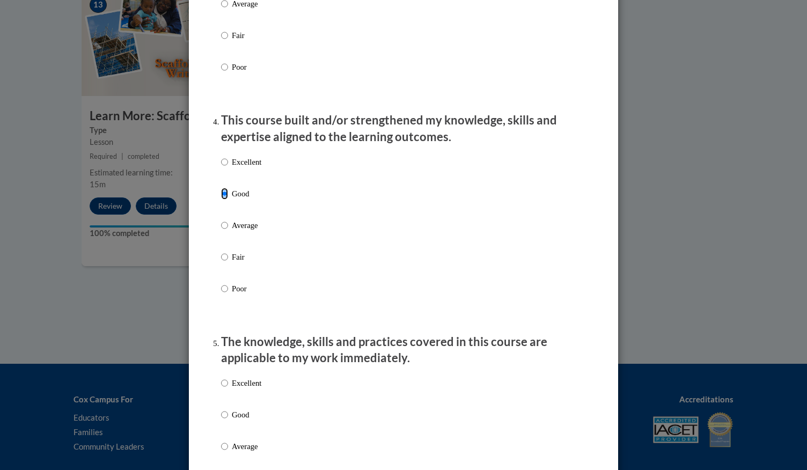
scroll to position [668, 0]
click at [232, 421] on p "Good" at bounding box center [247, 415] width 30 height 12
click at [228, 421] on input "Good" at bounding box center [224, 415] width 7 height 12
radio input "true"
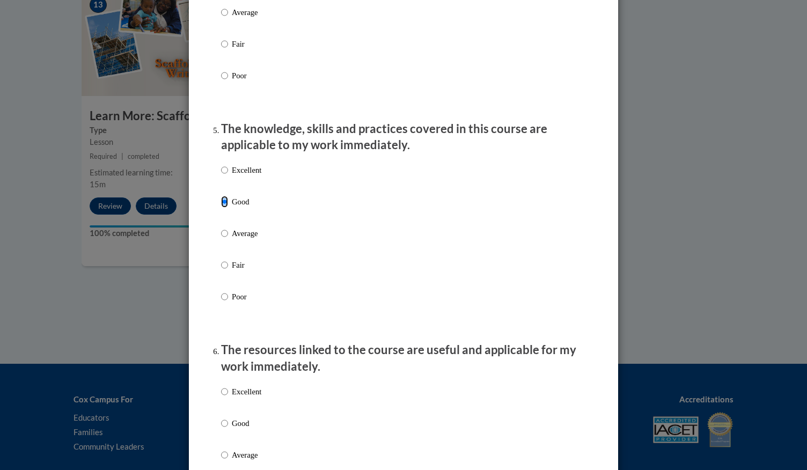
scroll to position [949, 0]
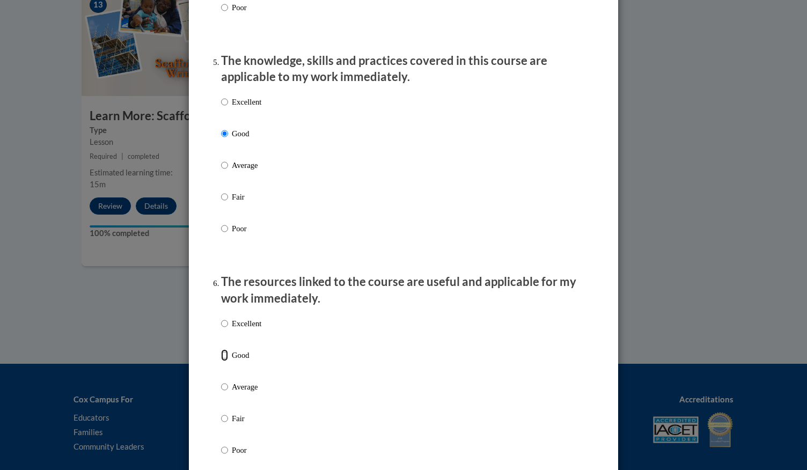
click at [221, 361] on input "Good" at bounding box center [224, 355] width 7 height 12
radio input "true"
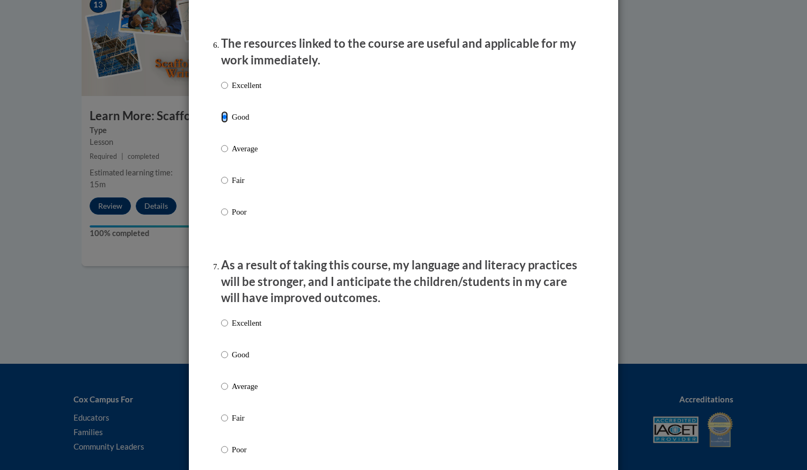
scroll to position [1188, 0]
click at [221, 360] on input "Good" at bounding box center [224, 355] width 7 height 12
radio input "true"
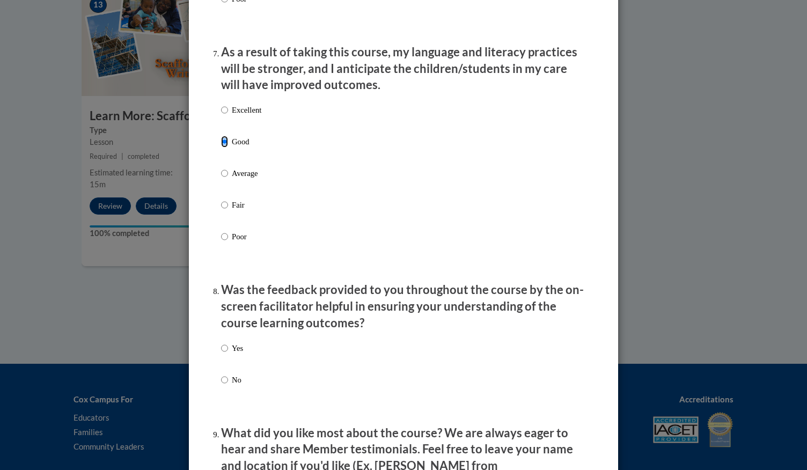
scroll to position [1403, 0]
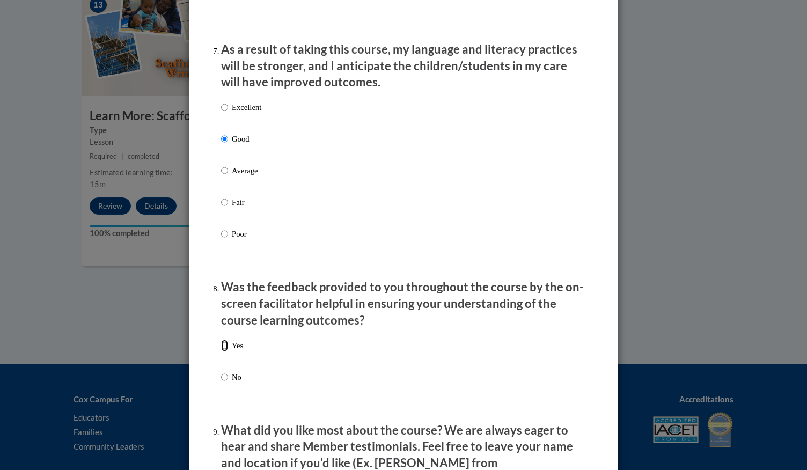
click at [221, 351] on input "Yes" at bounding box center [224, 346] width 7 height 12
radio input "true"
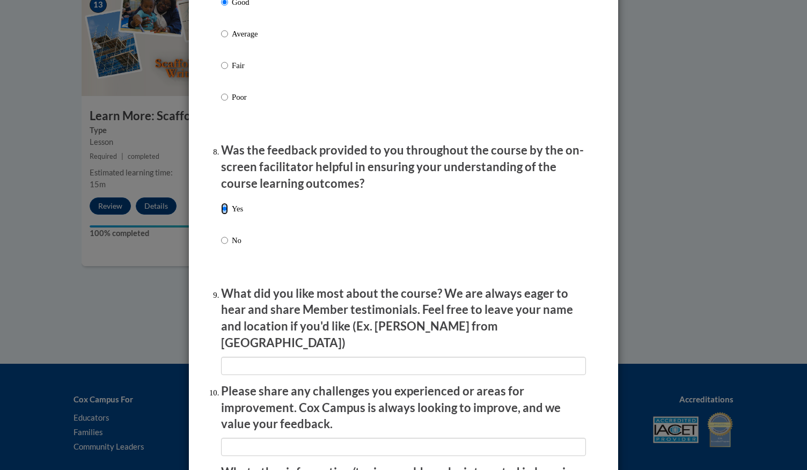
scroll to position [1544, 0]
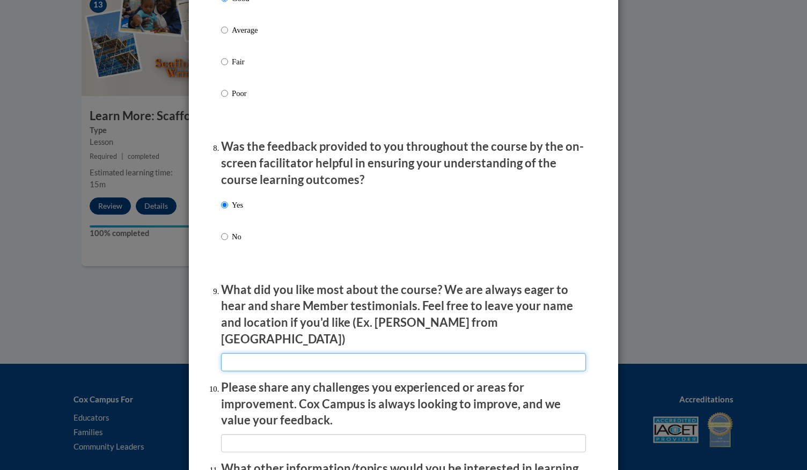
click at [308, 355] on input "textbox" at bounding box center [403, 362] width 365 height 18
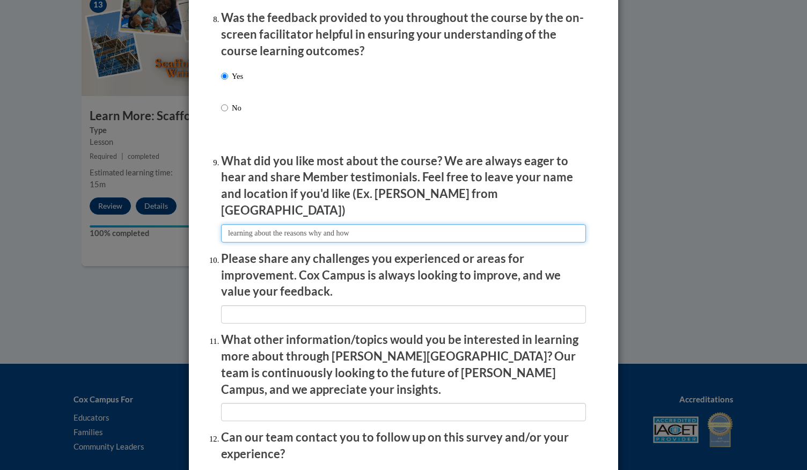
scroll to position [1674, 0]
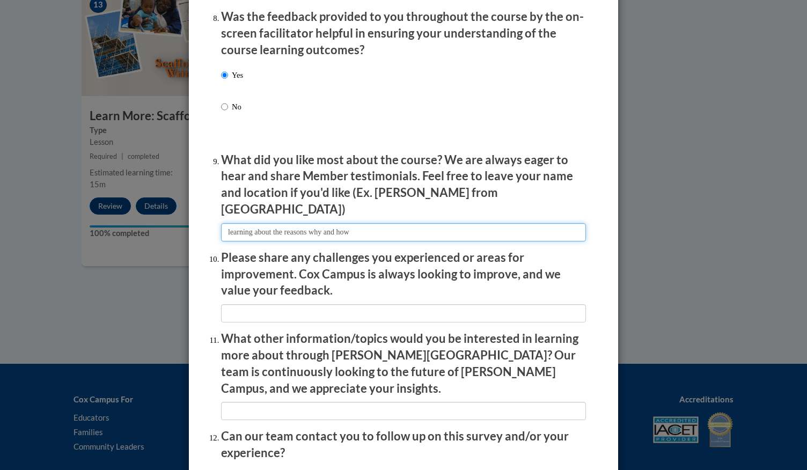
type input "learning about the reasons why and how"
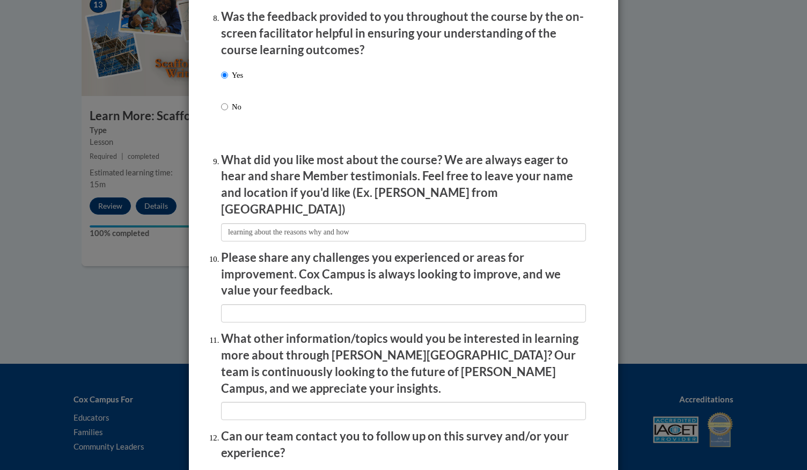
radio input "true"
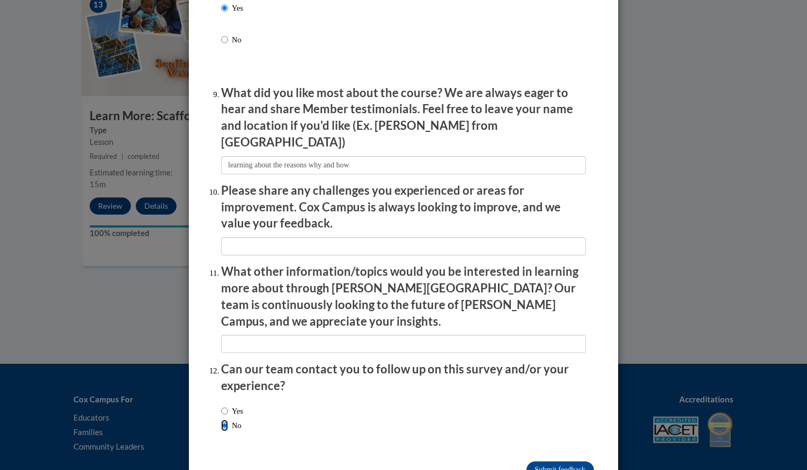
scroll to position [1760, 0]
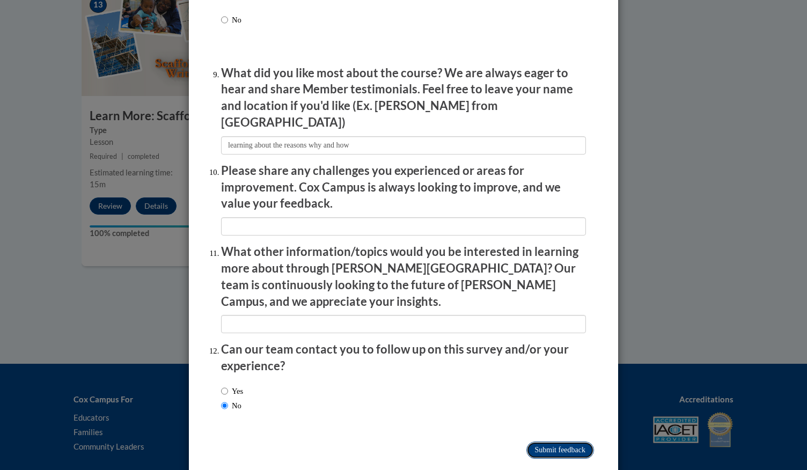
click at [572, 441] on input "Submit feedback" at bounding box center [560, 449] width 68 height 17
